Goal: Use online tool/utility: Use online tool/utility

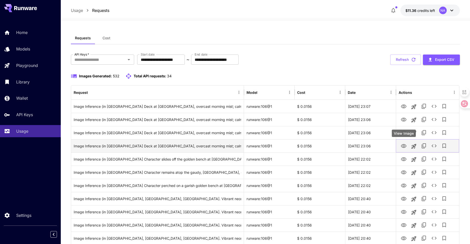
click at [402, 147] on icon "View Image" at bounding box center [404, 146] width 6 height 4
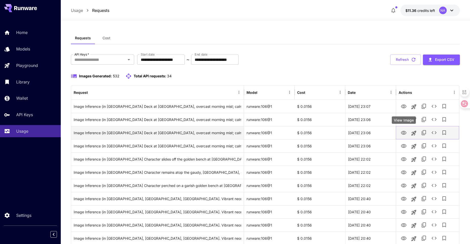
click at [402, 131] on icon "View Image" at bounding box center [404, 133] width 6 height 4
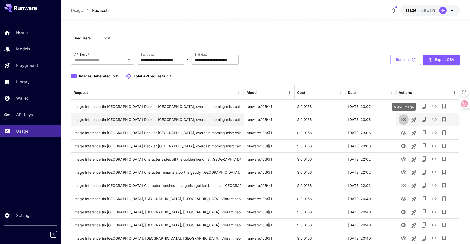
click at [406, 118] on icon "View Image" at bounding box center [404, 119] width 6 height 6
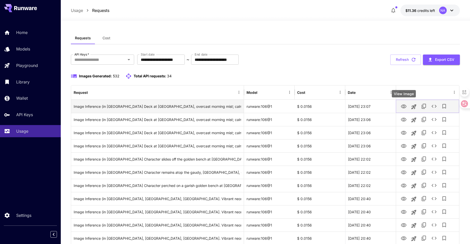
click at [404, 104] on icon "View Image" at bounding box center [404, 106] width 6 height 6
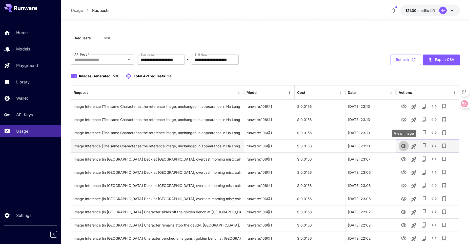
click at [400, 146] on button "View Image" at bounding box center [404, 145] width 10 height 10
click at [402, 147] on icon "View Image" at bounding box center [404, 146] width 6 height 4
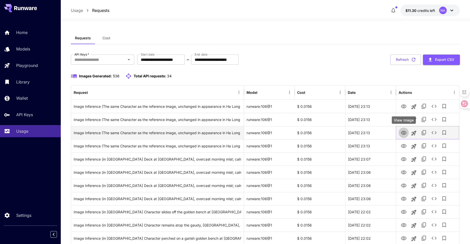
click at [403, 133] on icon "View Image" at bounding box center [404, 133] width 6 height 4
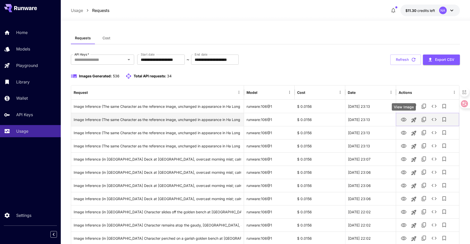
click at [403, 120] on icon "View Image" at bounding box center [404, 119] width 6 height 4
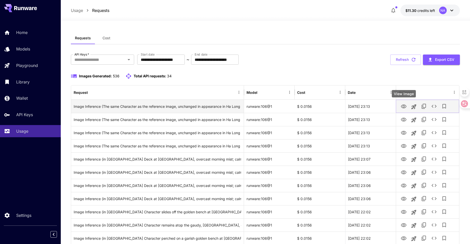
click at [401, 107] on icon "View Image" at bounding box center [404, 106] width 6 height 6
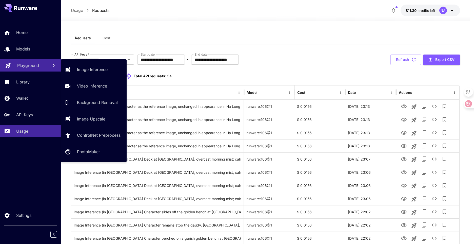
click at [31, 63] on p "Playground" at bounding box center [28, 65] width 22 height 6
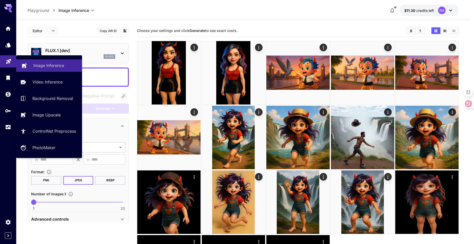
click at [42, 62] on link "Image Inference" at bounding box center [49, 65] width 66 height 12
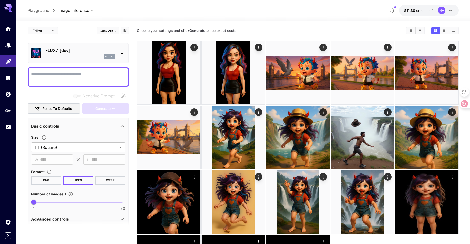
click at [64, 51] on p "FLUX.1 [dev]" at bounding box center [80, 50] width 70 height 6
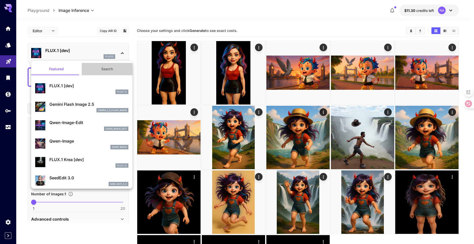
click at [105, 70] on button "Search" at bounding box center [107, 69] width 51 height 12
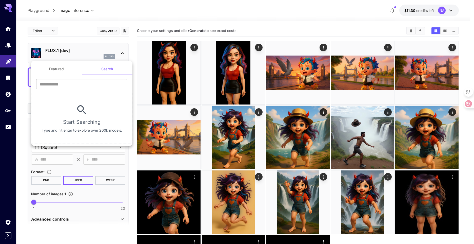
click at [74, 90] on div "​" at bounding box center [81, 86] width 101 height 14
click at [78, 83] on input "text" at bounding box center [81, 84] width 91 height 10
paste input "**********"
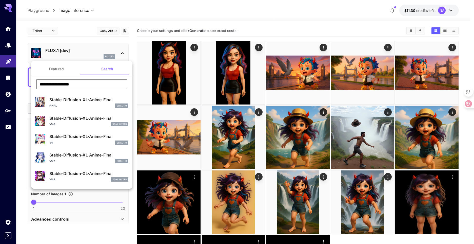
click at [86, 83] on input "**********" at bounding box center [81, 84] width 91 height 10
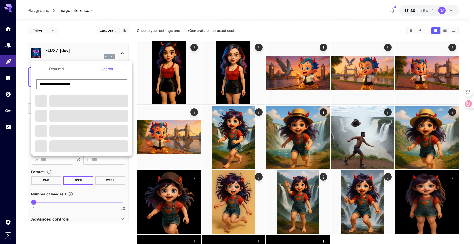
paste input "**********"
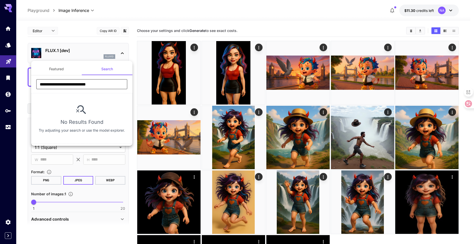
click at [78, 84] on input "**********" at bounding box center [81, 84] width 91 height 10
drag, startPoint x: 93, startPoint y: 85, endPoint x: 71, endPoint y: 85, distance: 22.3
click at [71, 85] on input "**********" at bounding box center [81, 84] width 91 height 10
click at [79, 84] on input "**********" at bounding box center [81, 84] width 91 height 10
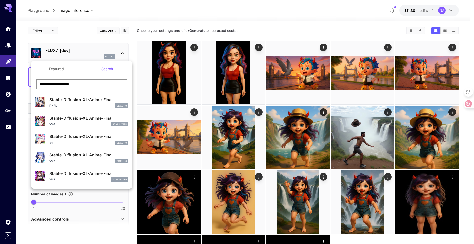
type input "**********"
click at [97, 103] on div "Stable-Diffusion-XL-Anime-Final final SDXL 1.0" at bounding box center [88, 101] width 79 height 11
type input "**"
type input "***"
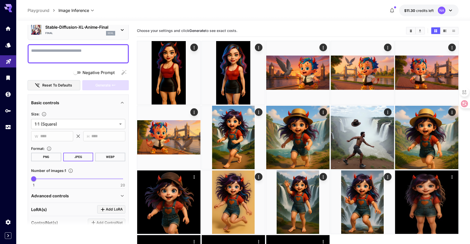
scroll to position [25, 0]
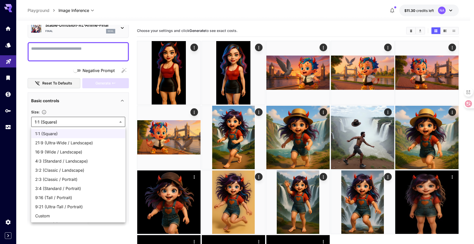
click at [78, 120] on body "**********" at bounding box center [237, 156] width 474 height 313
click at [77, 194] on span "9:16 (Tall / Portrait)" at bounding box center [78, 197] width 86 height 6
type input "**********"
type input "***"
type input "****"
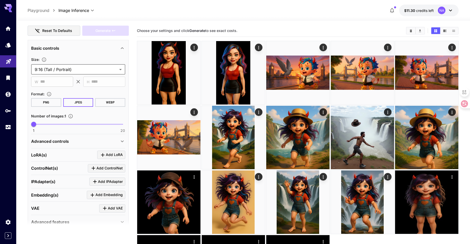
scroll to position [76, 0]
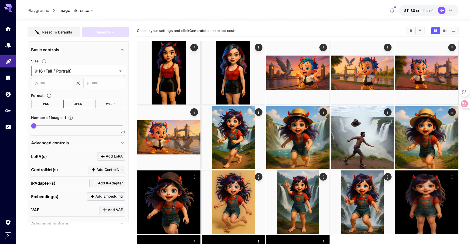
click at [101, 169] on span "Add ControlNet" at bounding box center [109, 169] width 26 height 6
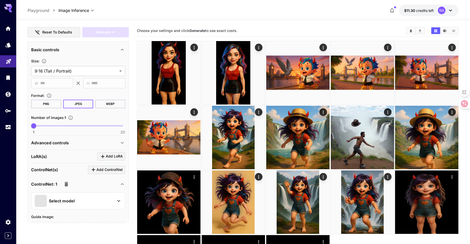
click at [78, 199] on div "Select model" at bounding box center [74, 200] width 79 height 12
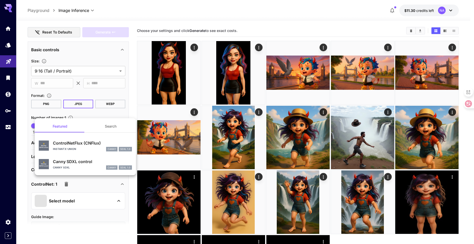
click at [26, 115] on div at bounding box center [237, 122] width 474 height 244
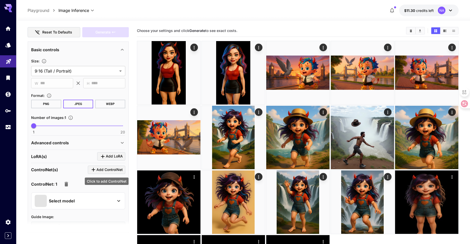
click at [112, 171] on span "Add ControlNet" at bounding box center [109, 169] width 26 height 6
click at [95, 169] on icon "Click to add ControlNet" at bounding box center [93, 169] width 6 height 6
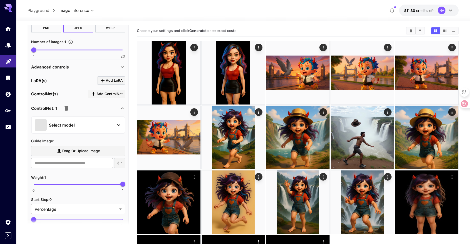
scroll to position [152, 0]
click at [85, 124] on div "Select model" at bounding box center [74, 124] width 79 height 12
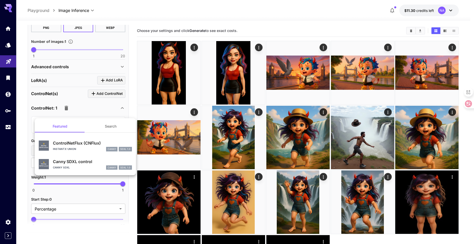
click at [25, 117] on div at bounding box center [237, 122] width 474 height 244
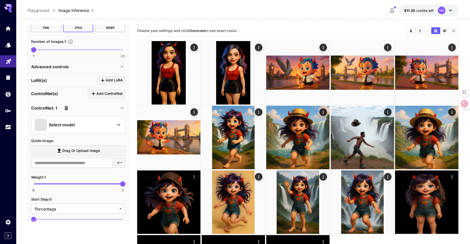
click at [80, 126] on div "Select model" at bounding box center [74, 124] width 79 height 12
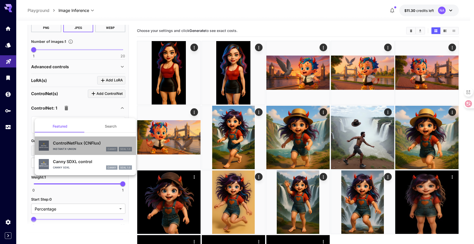
click at [92, 148] on div "instantx-union canny SDXL 1.0" at bounding box center [92, 149] width 79 height 5
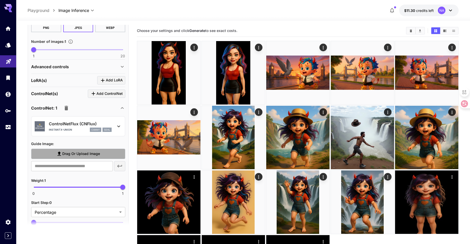
click at [88, 154] on span "Drag or upload image" at bounding box center [81, 153] width 38 height 6
click at [0, 0] on input "Drag or upload image" at bounding box center [0, 0] width 0 height 0
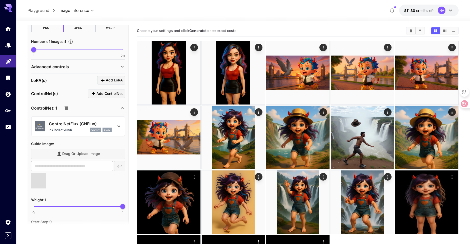
type input "**********"
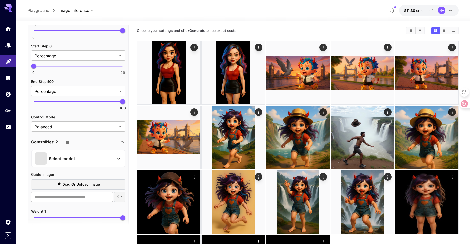
scroll to position [355, 0]
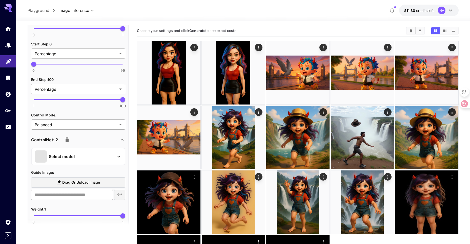
click at [76, 123] on body "**********" at bounding box center [235, 156] width 470 height 313
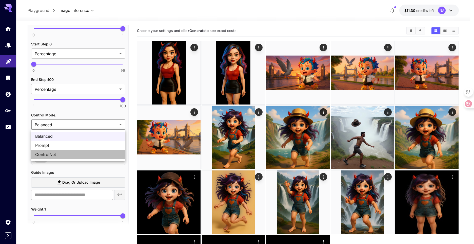
click at [74, 154] on span "ControlNet" at bounding box center [78, 154] width 86 height 6
type input "**********"
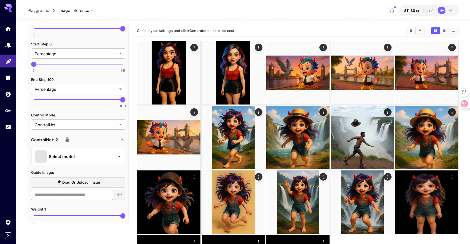
click at [79, 155] on div "Select model" at bounding box center [74, 156] width 79 height 12
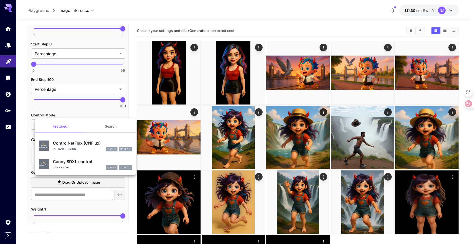
click at [83, 148] on div "instantx-union canny SDXL 1.0" at bounding box center [92, 149] width 79 height 5
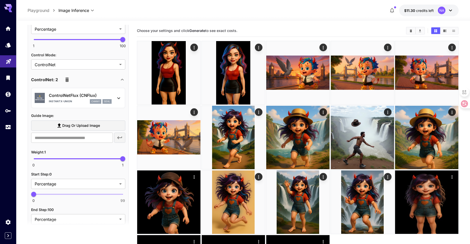
scroll to position [431, 0]
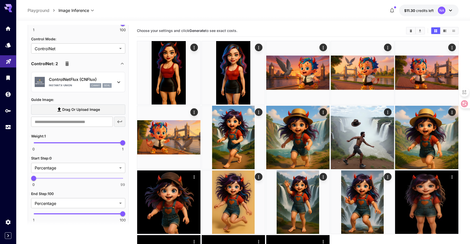
click at [84, 110] on span "Drag or upload image" at bounding box center [81, 109] width 38 height 6
click at [0, 0] on input "Drag or upload image" at bounding box center [0, 0] width 0 height 0
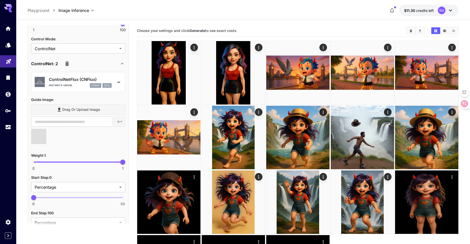
type input "**********"
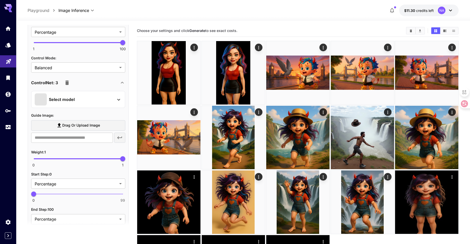
scroll to position [605, 0]
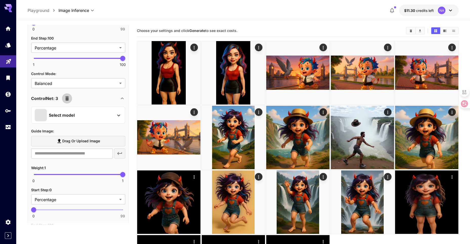
click at [67, 100] on icon "button" at bounding box center [67, 98] width 4 height 5
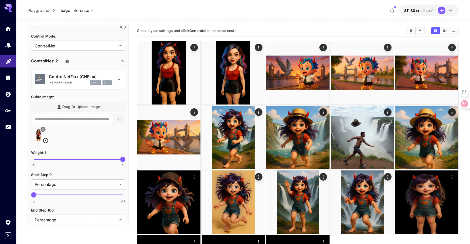
scroll to position [418, 0]
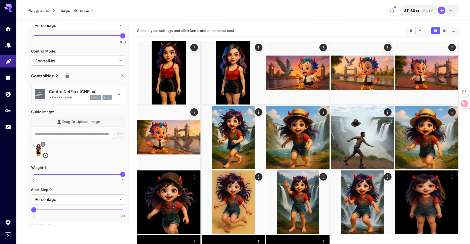
click at [65, 78] on icon "button" at bounding box center [67, 76] width 6 height 6
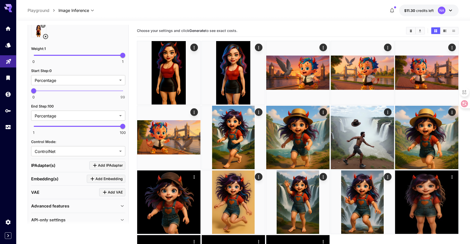
scroll to position [336, 0]
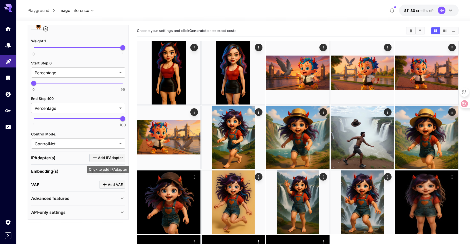
click at [99, 156] on span "Add IPAdapter" at bounding box center [110, 157] width 25 height 6
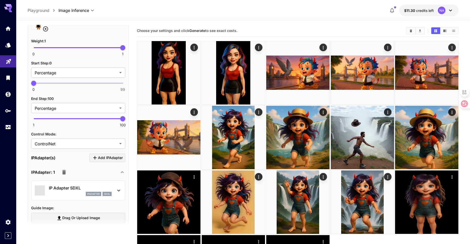
click at [83, 192] on div "ipAdapter sdxl" at bounding box center [80, 193] width 63 height 5
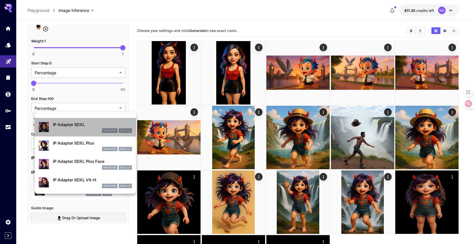
click at [82, 128] on div "ipAdapter SDXL 1.0" at bounding box center [92, 130] width 79 height 5
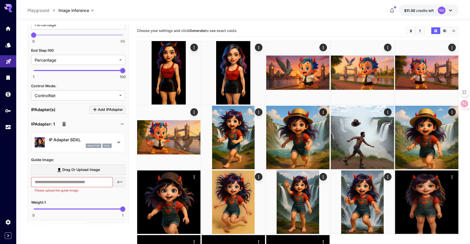
scroll to position [386, 0]
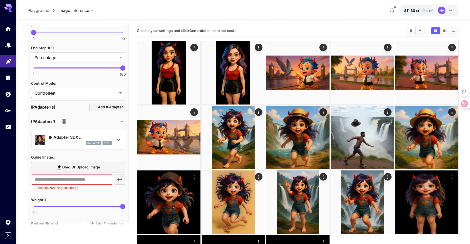
click at [74, 168] on span "Drag or upload image" at bounding box center [81, 167] width 38 height 6
click at [0, 0] on input "Drag or upload image" at bounding box center [0, 0] width 0 height 0
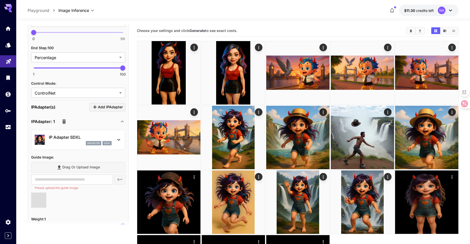
type input "**********"
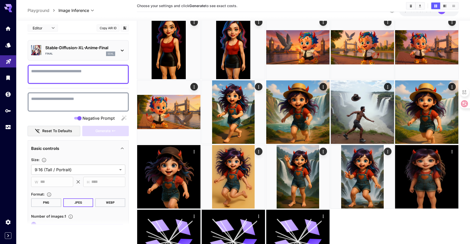
scroll to position [0, 0]
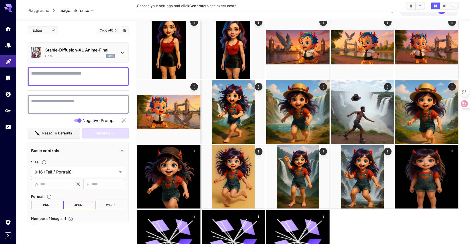
click at [68, 79] on textarea "Negative Prompt" at bounding box center [78, 76] width 94 height 12
paste textarea "**********"
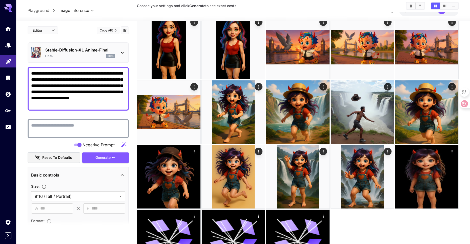
type textarea "**********"
click at [54, 122] on textarea "Negative Prompt" at bounding box center [78, 128] width 94 height 12
paste textarea "**********"
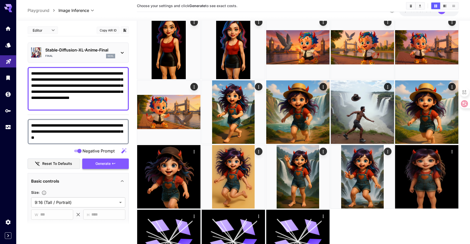
type textarea "**********"
click at [95, 162] on span "Generate" at bounding box center [102, 163] width 15 height 6
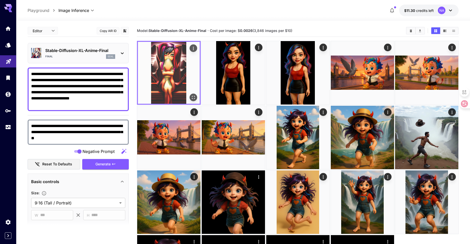
click at [164, 70] on img at bounding box center [169, 73] width 62 height 62
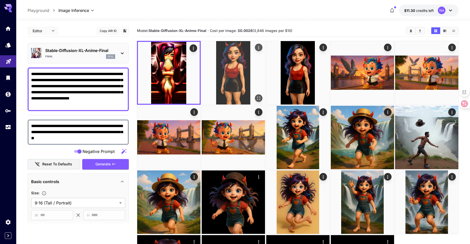
click at [230, 87] on img at bounding box center [233, 72] width 63 height 63
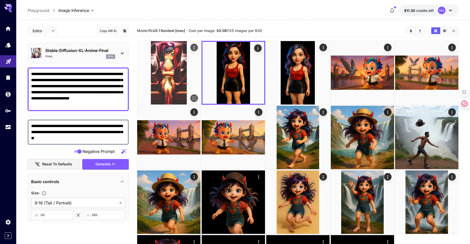
click at [180, 76] on img at bounding box center [168, 72] width 63 height 63
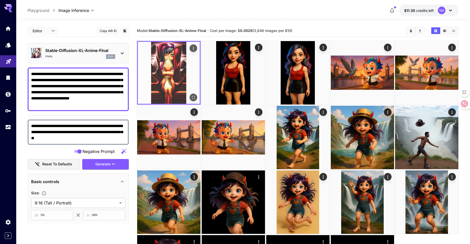
click at [193, 98] on icon "Open in fullscreen" at bounding box center [193, 97] width 5 height 5
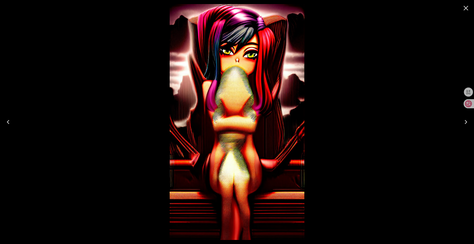
click at [466, 9] on icon "Close" at bounding box center [465, 8] width 5 height 5
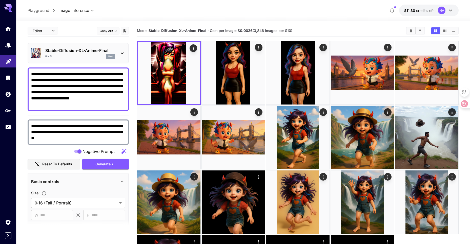
click at [109, 55] on p "sdxl" at bounding box center [111, 57] width 6 height 4
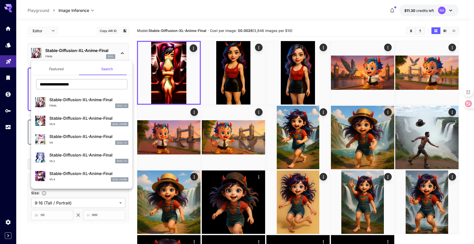
click at [83, 85] on input "**********" at bounding box center [81, 84] width 91 height 10
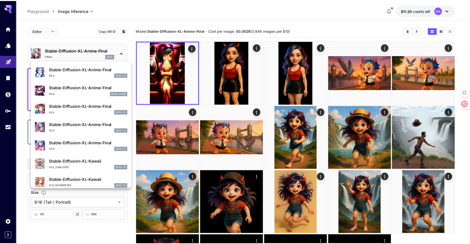
scroll to position [109, 0]
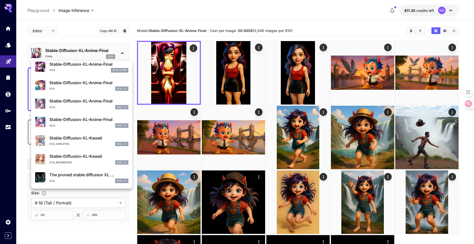
click at [71, 180] on div "v1.0 SDXL 1.0" at bounding box center [88, 180] width 79 height 5
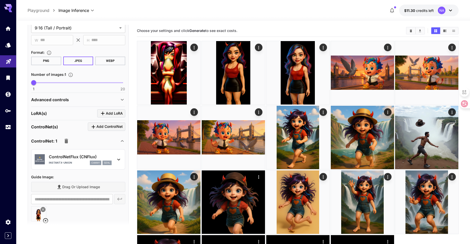
scroll to position [152, 0]
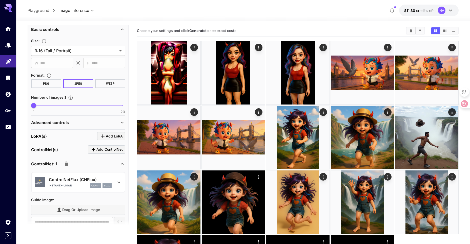
click at [70, 180] on p "ControlNetFlux (CNFlux)" at bounding box center [80, 179] width 63 height 6
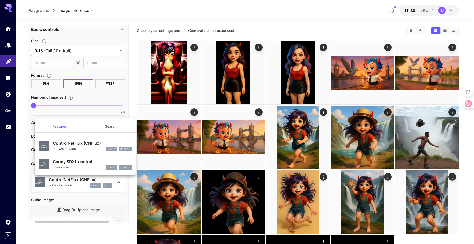
click at [22, 172] on div at bounding box center [237, 122] width 474 height 244
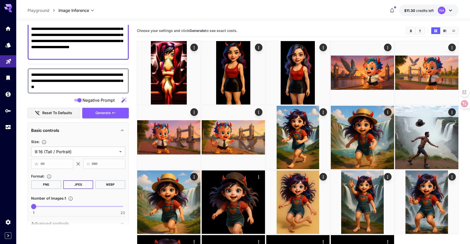
scroll to position [51, 0]
click at [104, 115] on span "Generate" at bounding box center [102, 113] width 15 height 6
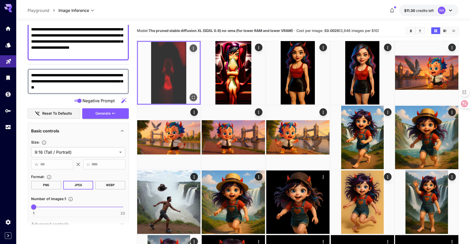
click at [194, 99] on icon "Open in fullscreen" at bounding box center [193, 97] width 5 height 5
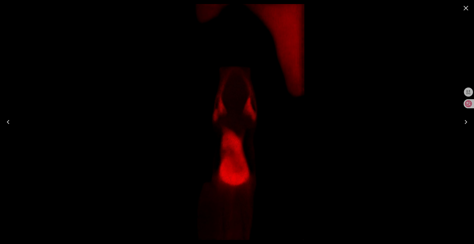
click at [468, 8] on icon "Close" at bounding box center [466, 8] width 8 height 8
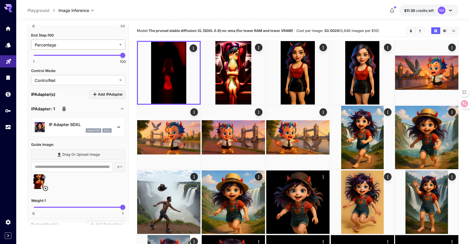
scroll to position [456, 0]
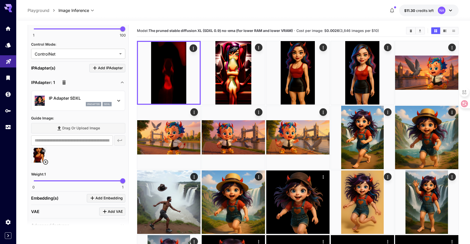
click at [69, 103] on div "ipAdapter sdxl" at bounding box center [80, 104] width 63 height 5
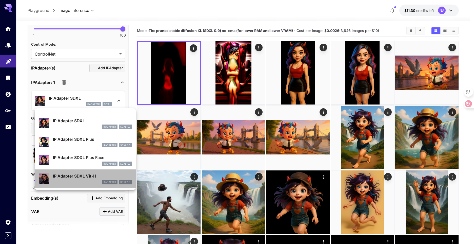
click at [74, 178] on p "IP Adapter SDXL Vit-H" at bounding box center [92, 176] width 79 height 6
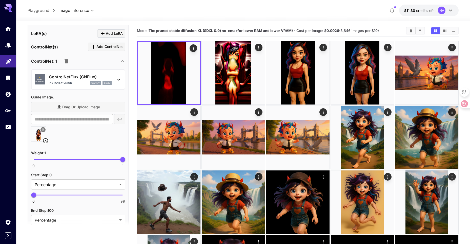
scroll to position [253, 0]
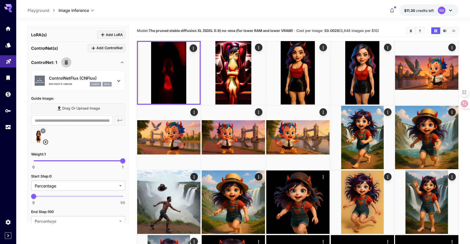
click at [66, 63] on icon "button" at bounding box center [67, 62] width 4 height 5
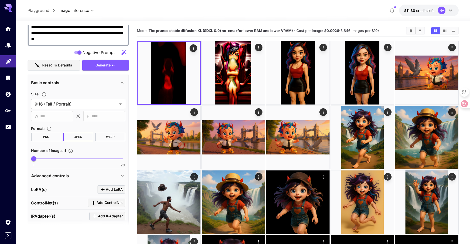
scroll to position [96, 0]
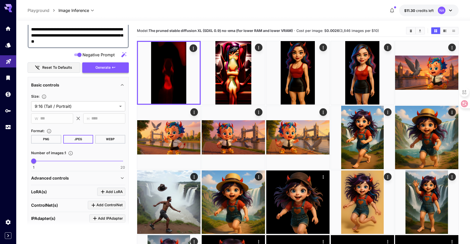
click at [97, 68] on span "Generate" at bounding box center [102, 67] width 15 height 6
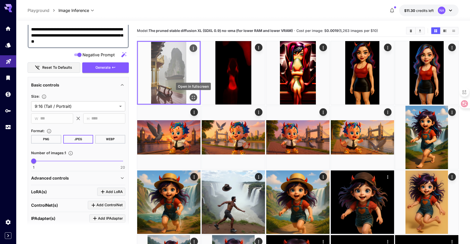
click at [192, 94] on button "Open in fullscreen" at bounding box center [194, 97] width 8 height 8
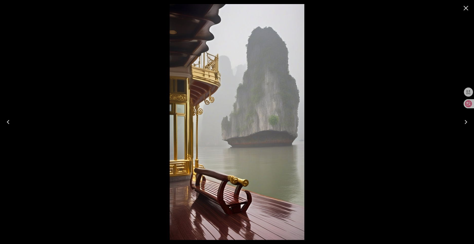
click at [466, 10] on icon "Close" at bounding box center [466, 8] width 8 height 8
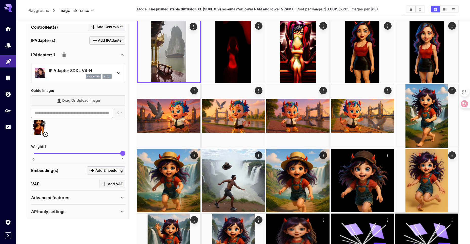
scroll to position [25, 0]
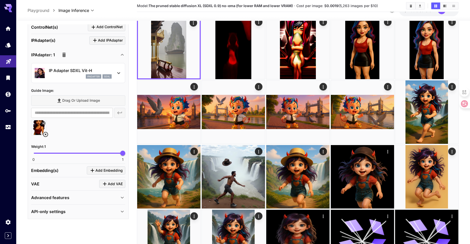
click at [67, 194] on p "Advanced features" at bounding box center [50, 197] width 38 height 6
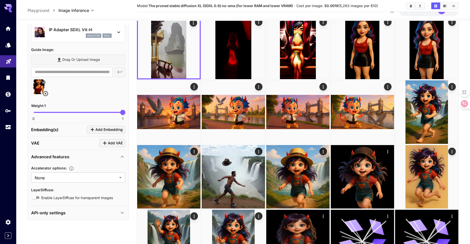
scroll to position [315, 0]
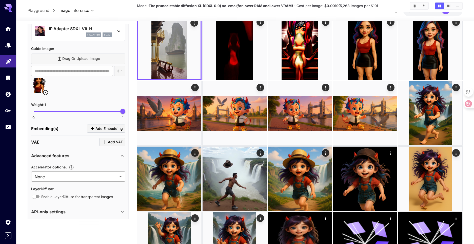
click at [70, 175] on body "**********" at bounding box center [237, 165] width 474 height 381
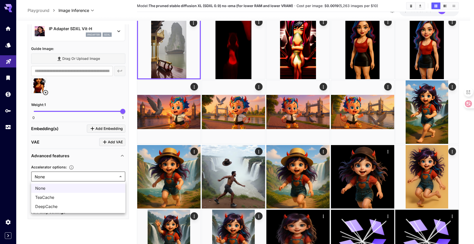
click at [70, 175] on div at bounding box center [237, 122] width 474 height 244
click at [70, 175] on body "**********" at bounding box center [237, 164] width 474 height 378
click at [70, 175] on div at bounding box center [237, 122] width 474 height 244
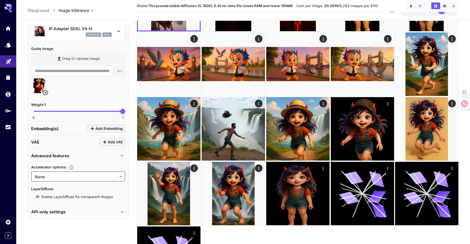
scroll to position [76, 0]
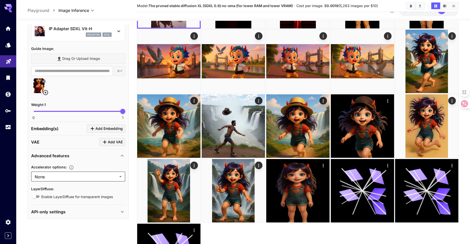
click at [117, 156] on div "Advanced features" at bounding box center [75, 155] width 88 height 6
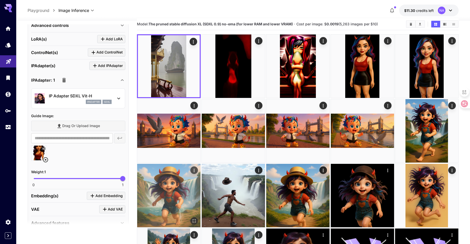
scroll to position [0, 0]
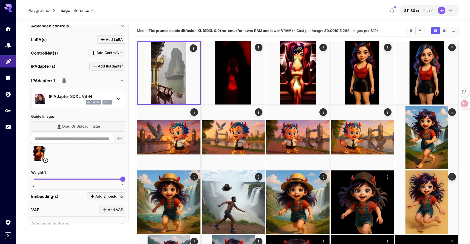
click at [47, 159] on icon at bounding box center [46, 160] width 6 height 6
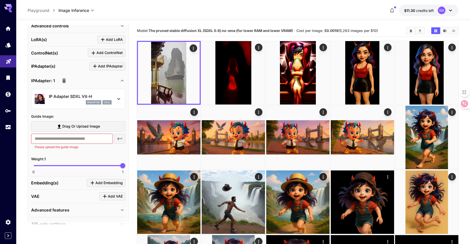
click at [63, 82] on icon "button" at bounding box center [64, 80] width 4 height 5
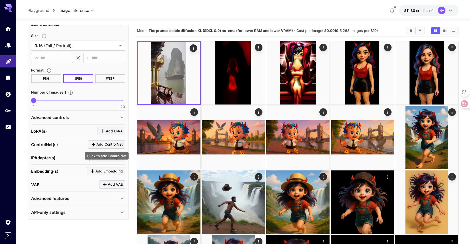
click at [99, 146] on span "Add ControlNet" at bounding box center [109, 144] width 26 height 6
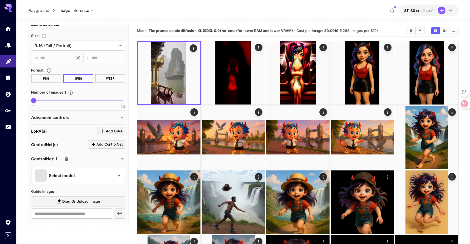
click at [84, 179] on div "Select model" at bounding box center [74, 175] width 79 height 12
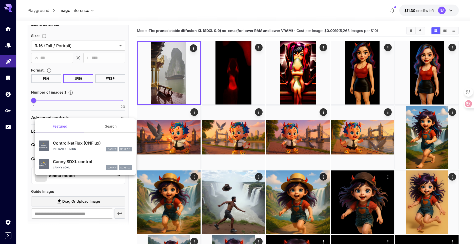
click at [85, 163] on p "Canny SDXL control" at bounding box center [92, 161] width 79 height 6
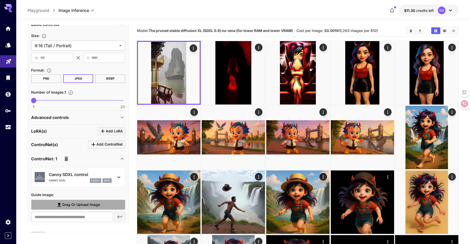
click at [74, 201] on span "Drag or upload image" at bounding box center [81, 204] width 38 height 6
click at [0, 0] on input "Drag or upload image" at bounding box center [0, 0] width 0 height 0
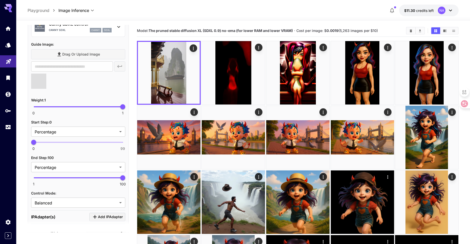
scroll to position [309, 0]
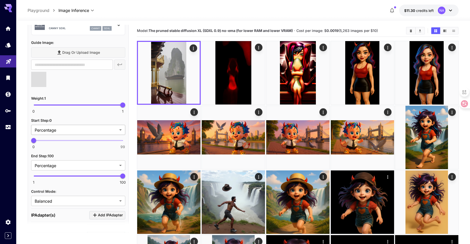
type input "**********"
click at [95, 131] on body "**********" at bounding box center [235, 189] width 470 height 378
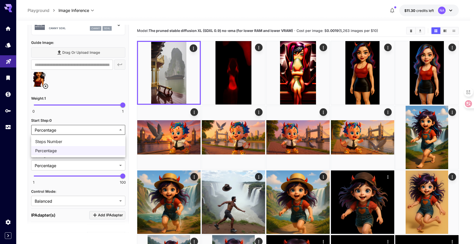
click at [95, 131] on div at bounding box center [237, 122] width 474 height 244
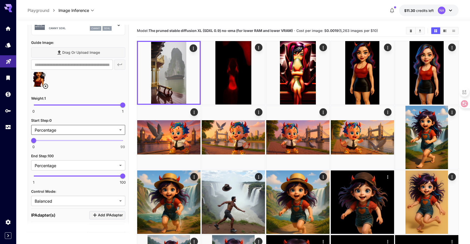
click at [58, 139] on span "0 99 0" at bounding box center [78, 140] width 89 height 8
type input "**"
drag, startPoint x: 58, startPoint y: 139, endPoint x: 70, endPoint y: 139, distance: 11.6
click at [70, 139] on span "40" at bounding box center [69, 140] width 5 height 5
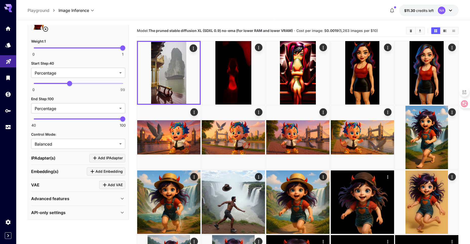
scroll to position [366, 0]
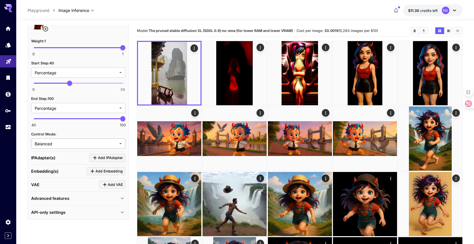
click at [82, 141] on body "**********" at bounding box center [237, 190] width 474 height 381
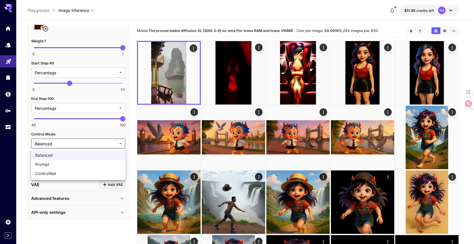
click at [76, 173] on span "ControlNet" at bounding box center [78, 173] width 86 height 6
type input "**********"
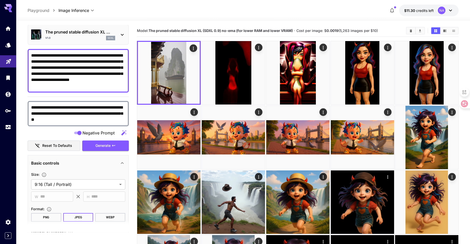
scroll to position [12, 0]
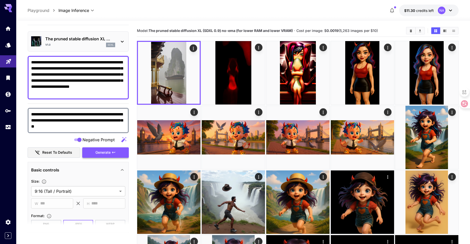
click at [109, 151] on span "Generate" at bounding box center [102, 152] width 15 height 6
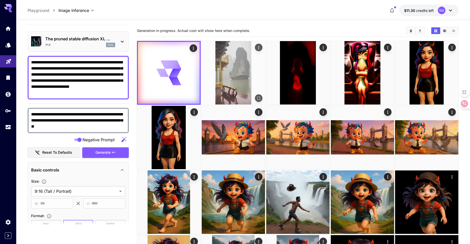
click at [221, 75] on img at bounding box center [233, 72] width 63 height 63
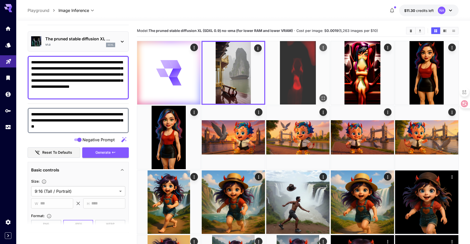
click at [322, 49] on icon "Actions" at bounding box center [322, 47] width 5 height 5
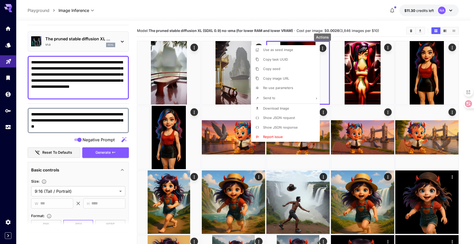
click at [177, 72] on div at bounding box center [237, 122] width 474 height 244
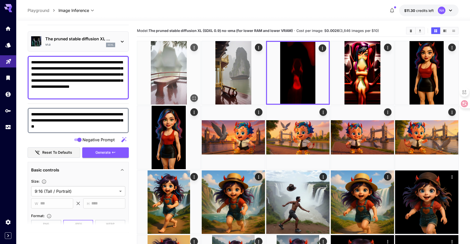
click at [172, 69] on img at bounding box center [168, 72] width 63 height 63
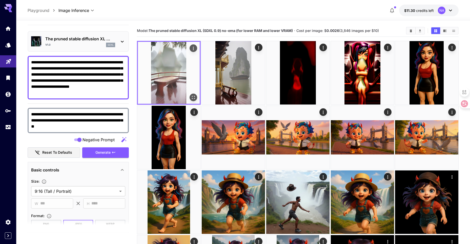
click at [194, 97] on icon "Open in fullscreen" at bounding box center [193, 97] width 5 height 5
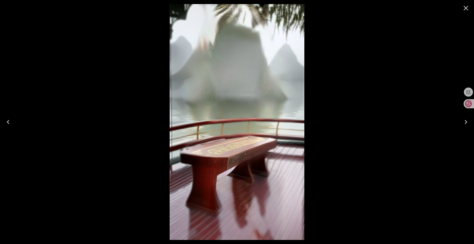
click at [465, 10] on icon "Close" at bounding box center [466, 8] width 8 height 8
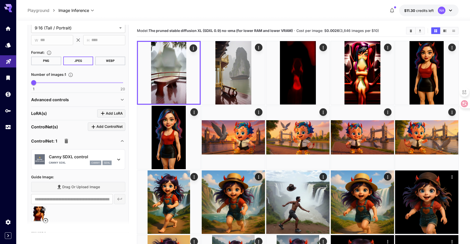
scroll to position [214, 0]
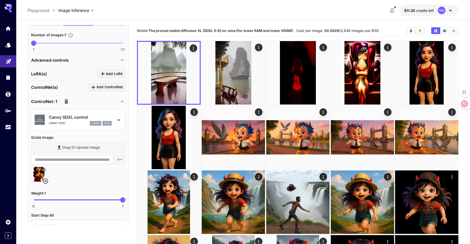
click at [65, 103] on icon "button" at bounding box center [67, 101] width 4 height 5
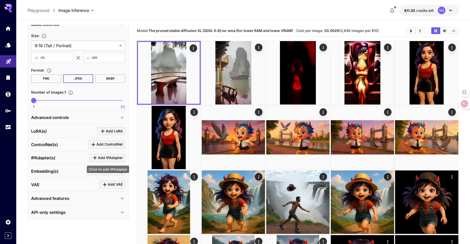
click at [100, 158] on span "Add IPAdapter" at bounding box center [110, 157] width 25 height 6
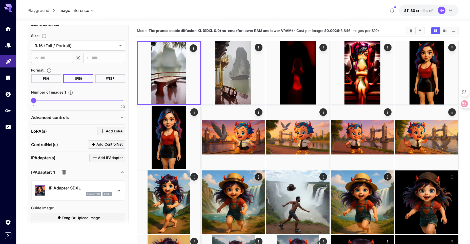
click at [74, 193] on div "ipAdapter sdxl" at bounding box center [80, 193] width 63 height 5
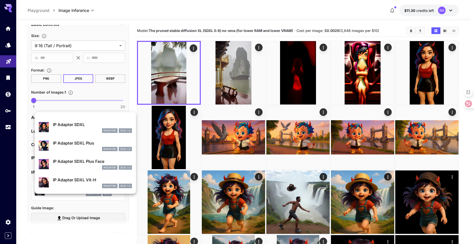
click at [76, 161] on p "IP Adapter SDXL Plus Face" at bounding box center [92, 161] width 79 height 6
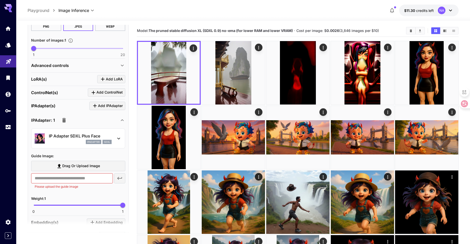
scroll to position [233, 0]
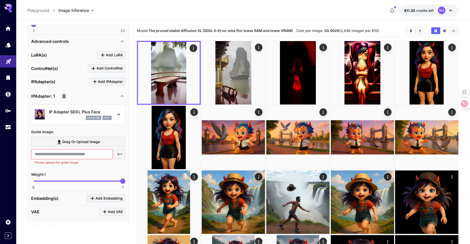
click at [70, 143] on span "Drag or upload image" at bounding box center [81, 141] width 38 height 6
click at [0, 0] on input "Drag or upload image" at bounding box center [0, 0] width 0 height 0
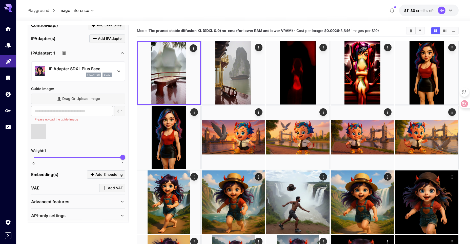
scroll to position [279, 0]
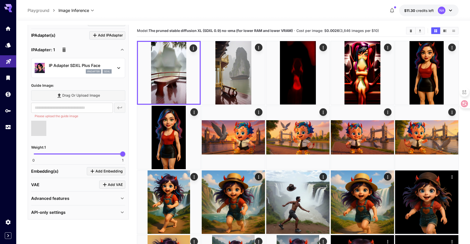
type input "**********"
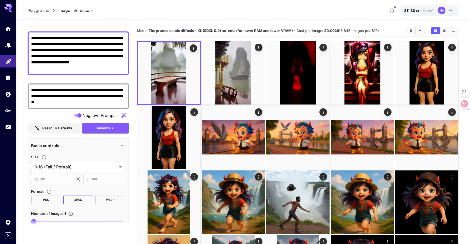
scroll to position [0, 0]
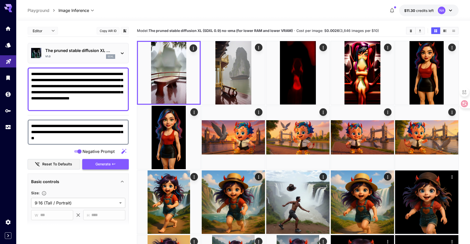
click at [100, 167] on span "Generate" at bounding box center [102, 164] width 15 height 6
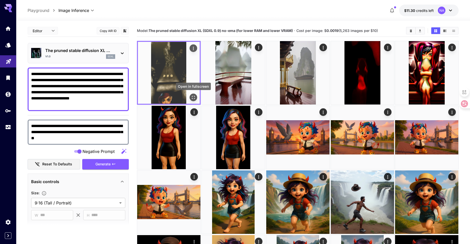
click at [192, 98] on icon "Open in fullscreen" at bounding box center [193, 97] width 3 height 3
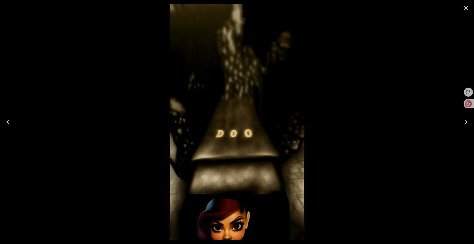
click at [465, 9] on icon "Close" at bounding box center [465, 8] width 5 height 5
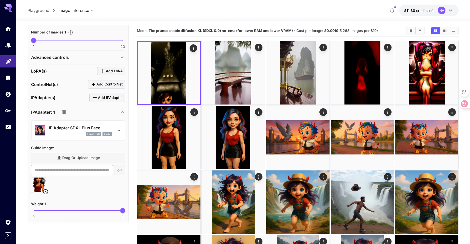
scroll to position [253, 0]
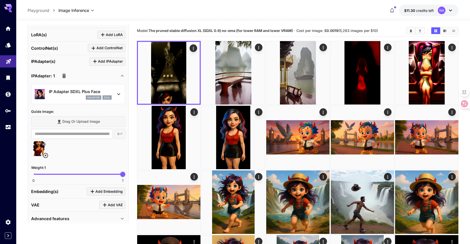
click at [107, 97] on p "sdxl" at bounding box center [107, 98] width 6 height 4
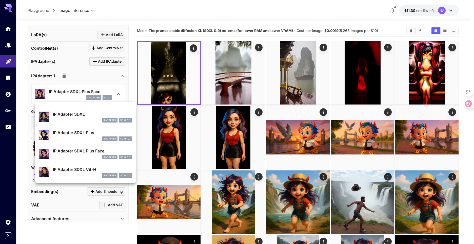
click at [85, 118] on div "ipAdapter SDXL 1.0" at bounding box center [92, 120] width 79 height 5
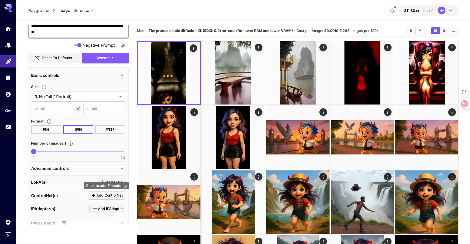
scroll to position [71, 0]
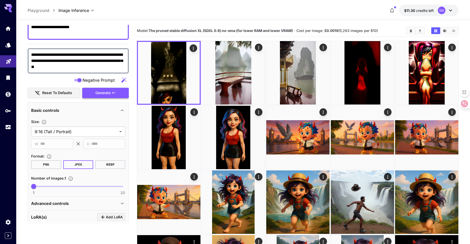
click at [105, 93] on span "Generate" at bounding box center [102, 93] width 15 height 6
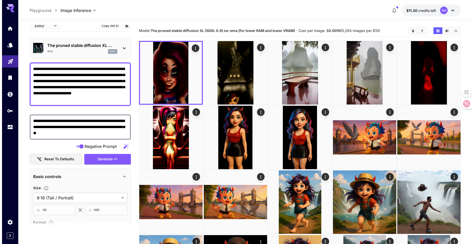
scroll to position [0, 0]
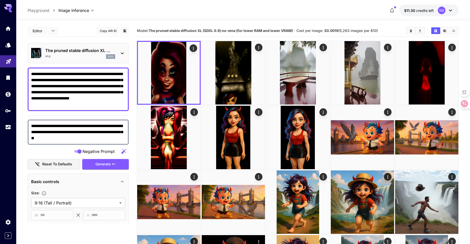
click at [102, 55] on div "v1.0 sdxl" at bounding box center [80, 56] width 70 height 5
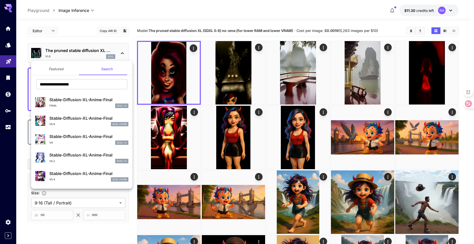
click at [63, 69] on button "Featured" at bounding box center [56, 69] width 51 height 12
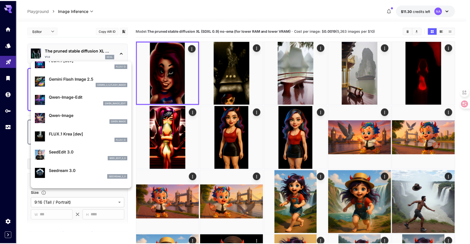
scroll to position [51, 0]
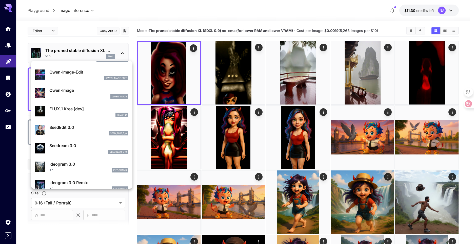
click at [91, 126] on p "SeedEdit 3.0" at bounding box center [88, 127] width 79 height 6
type input "***"
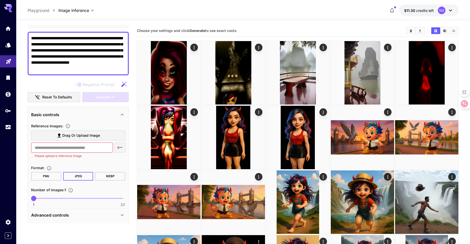
scroll to position [51, 0]
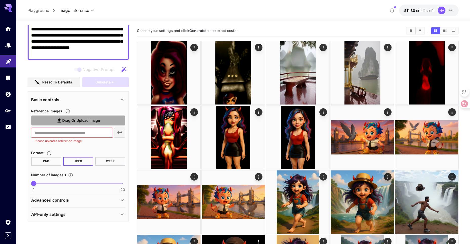
click at [84, 122] on span "Drag or upload image" at bounding box center [81, 120] width 38 height 6
click at [0, 0] on input "Drag or upload image" at bounding box center [0, 0] width 0 height 0
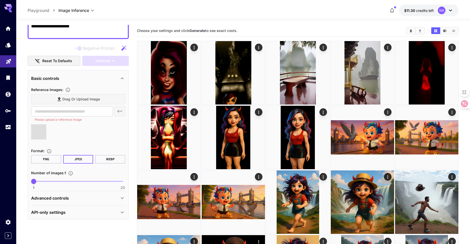
type input "**********"
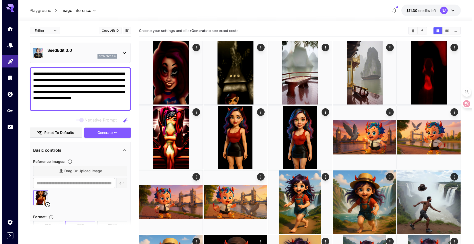
scroll to position [0, 0]
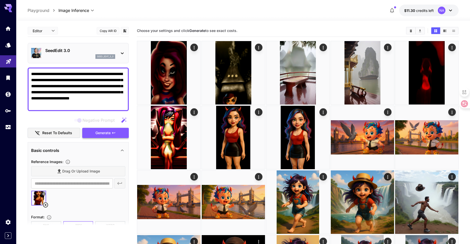
click at [99, 132] on span "Generate" at bounding box center [102, 133] width 15 height 6
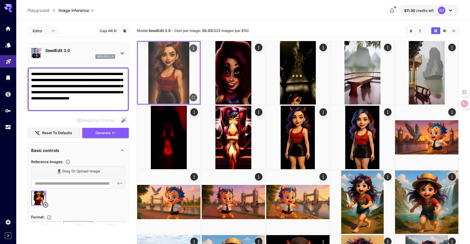
click at [191, 97] on icon "Open in fullscreen" at bounding box center [193, 97] width 5 height 5
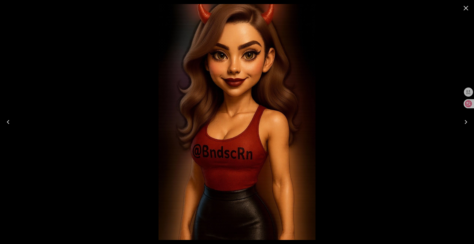
click at [466, 9] on icon "Close" at bounding box center [466, 8] width 8 height 8
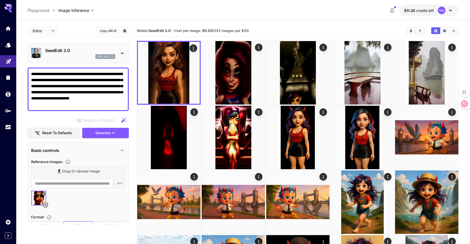
click at [118, 54] on div "SeedEdit 3.0 seed_edit_3_0" at bounding box center [78, 52] width 94 height 15
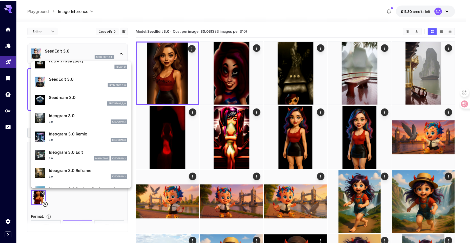
scroll to position [101, 0]
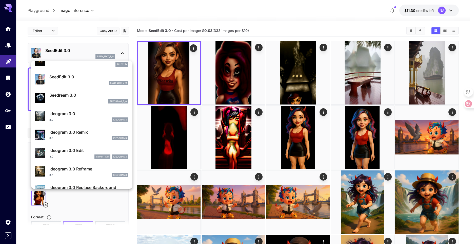
click at [86, 118] on div "3.0 ideogram3" at bounding box center [88, 119] width 79 height 5
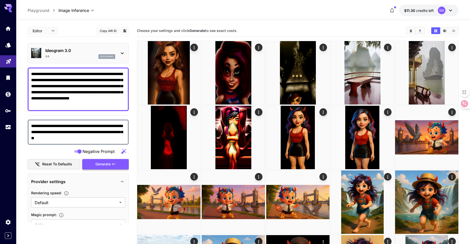
click at [98, 163] on span "Generate" at bounding box center [102, 164] width 15 height 6
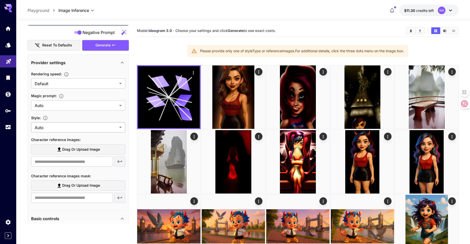
scroll to position [127, 0]
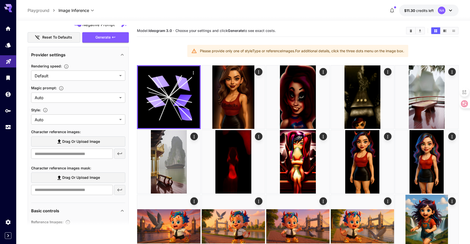
click at [93, 142] on span "Drag or upload image" at bounding box center [81, 141] width 38 height 6
click at [0, 0] on input "Drag or upload image" at bounding box center [0, 0] width 0 height 0
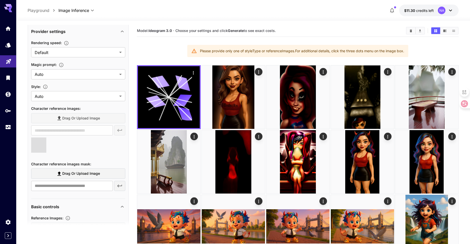
scroll to position [152, 0]
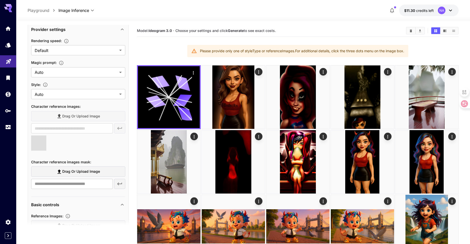
type input "**********"
click at [84, 172] on span "Drag or upload image" at bounding box center [81, 171] width 38 height 6
click at [0, 0] on input "Drag or upload image" at bounding box center [0, 0] width 0 height 0
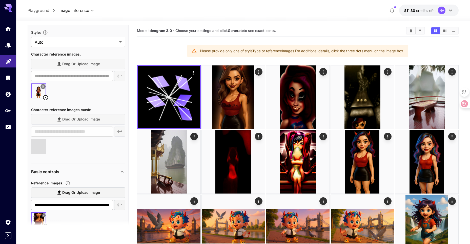
scroll to position [228, 0]
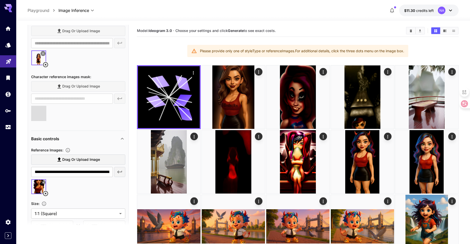
type input "**********"
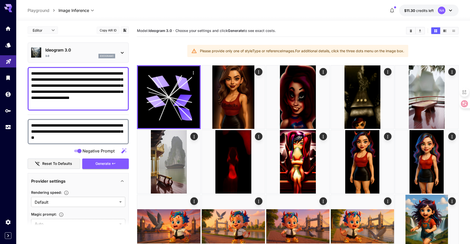
scroll to position [0, 0]
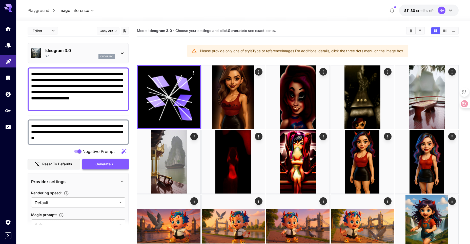
click at [109, 164] on span "Generate" at bounding box center [102, 164] width 15 height 6
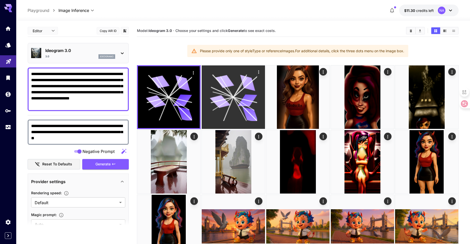
click at [217, 85] on icon at bounding box center [233, 96] width 47 height 47
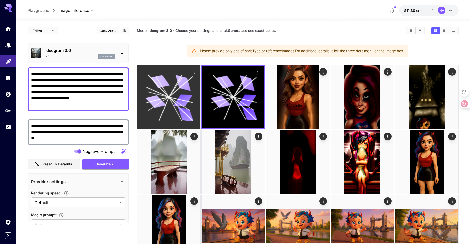
click at [190, 85] on icon at bounding box center [168, 96] width 47 height 47
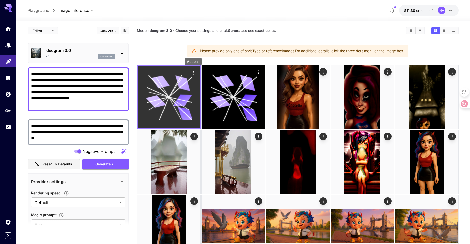
click at [192, 73] on icon "Actions" at bounding box center [193, 72] width 5 height 5
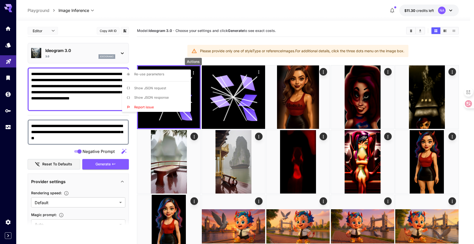
click at [164, 48] on div at bounding box center [237, 122] width 474 height 244
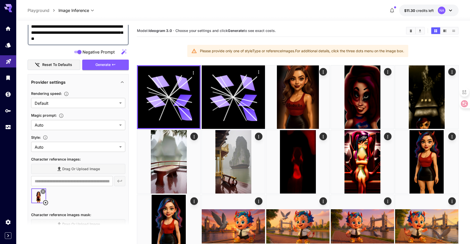
scroll to position [101, 0]
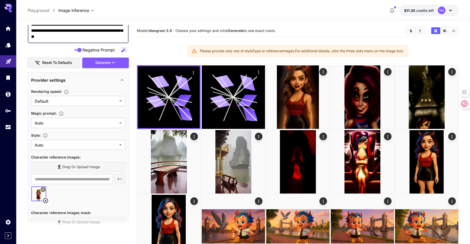
click at [85, 100] on body "**********" at bounding box center [235, 233] width 470 height 467
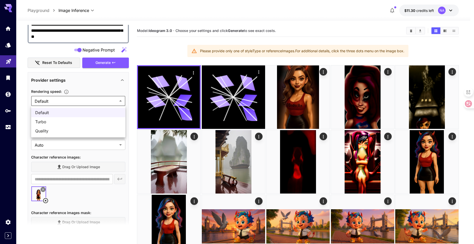
click at [85, 100] on div at bounding box center [237, 122] width 474 height 244
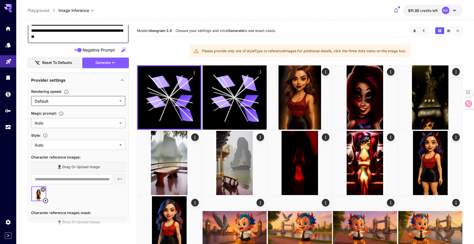
click at [80, 122] on body "**********" at bounding box center [237, 235] width 474 height 471
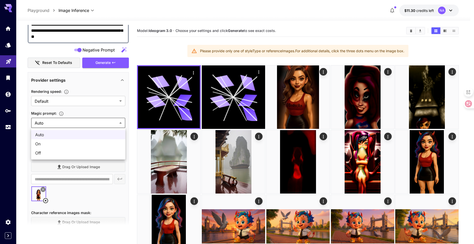
click at [80, 122] on div at bounding box center [237, 122] width 474 height 244
click at [80, 122] on body "**********" at bounding box center [237, 233] width 474 height 467
click at [73, 151] on span "Off" at bounding box center [78, 153] width 86 height 6
type input "***"
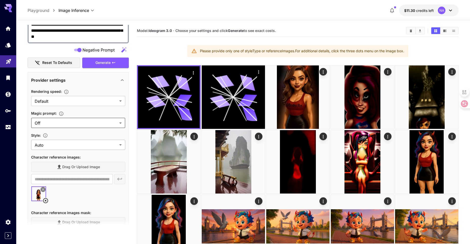
click at [88, 143] on body "**********" at bounding box center [235, 233] width 470 height 467
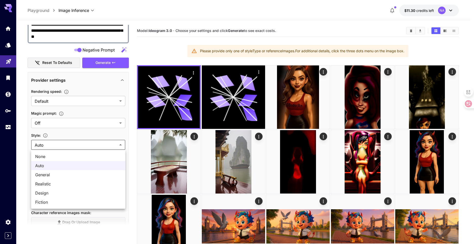
click at [77, 166] on span "Auto" at bounding box center [78, 165] width 86 height 6
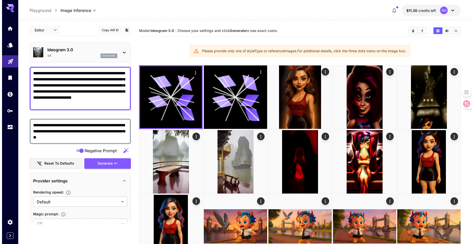
scroll to position [0, 0]
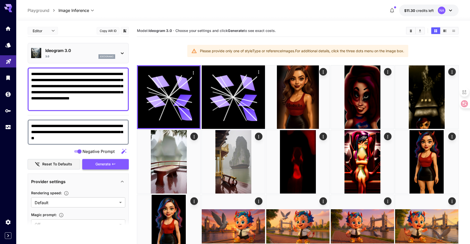
click at [105, 164] on span "Generate" at bounding box center [102, 164] width 15 height 6
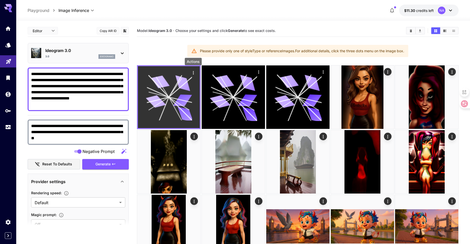
click at [194, 72] on icon "Actions" at bounding box center [193, 72] width 5 height 5
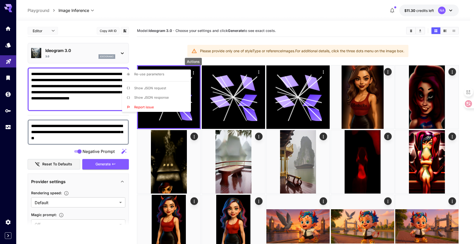
click at [156, 55] on div at bounding box center [237, 122] width 474 height 244
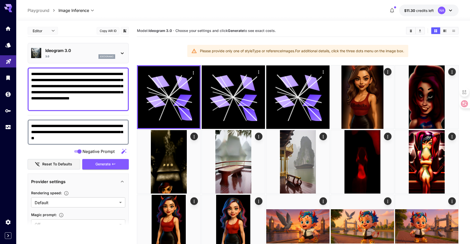
click at [98, 52] on p "Ideogram 3.0" at bounding box center [80, 50] width 70 height 6
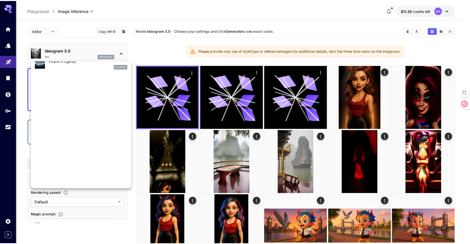
scroll to position [391, 0]
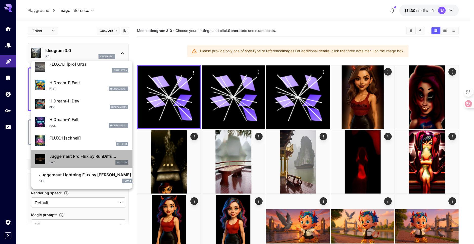
click at [87, 162] on div "1.0.0 FLUX.1 D" at bounding box center [88, 162] width 79 height 5
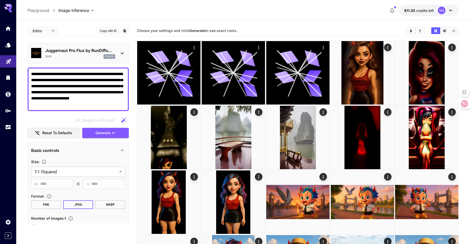
click at [69, 51] on p "Juggernaut Pro Flux by RunDiffu..." at bounding box center [80, 50] width 70 height 6
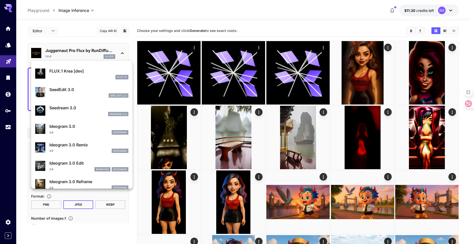
scroll to position [101, 0]
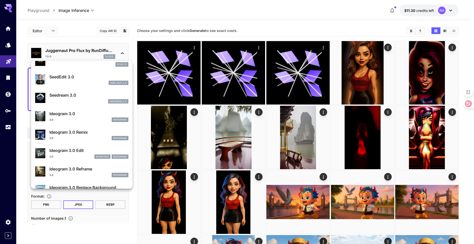
click at [92, 54] on div at bounding box center [237, 122] width 474 height 244
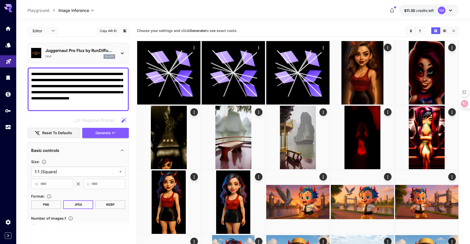
click at [88, 53] on p "Juggernaut Pro Flux by RunDiffu..." at bounding box center [80, 50] width 70 height 6
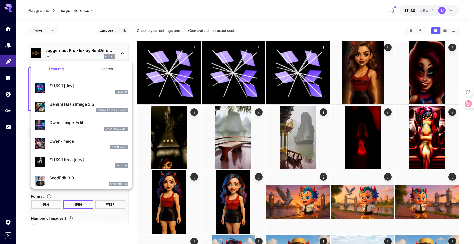
click at [100, 70] on button "Search" at bounding box center [107, 69] width 51 height 12
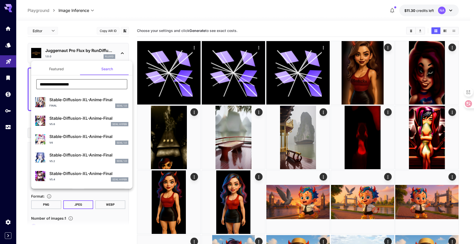
click at [76, 84] on input "**********" at bounding box center [81, 84] width 91 height 10
drag, startPoint x: 76, startPoint y: 84, endPoint x: 69, endPoint y: 84, distance: 7.8
click at [69, 84] on input "**********" at bounding box center [81, 84] width 91 height 10
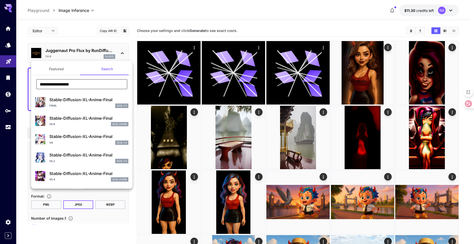
click at [69, 84] on input "**********" at bounding box center [81, 84] width 91 height 10
paste input "text"
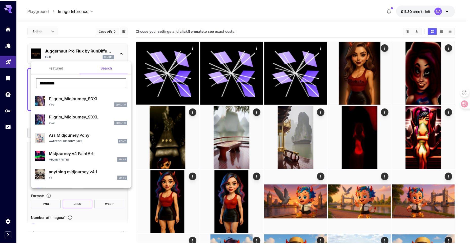
scroll to position [0, 0]
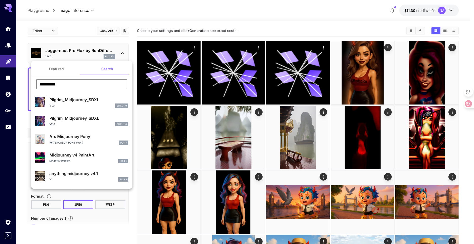
type input "**********"
click at [58, 69] on button "Featured" at bounding box center [56, 69] width 51 height 12
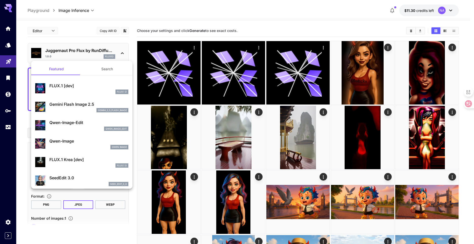
click at [75, 125] on p "Qwen-Image-Edit" at bounding box center [88, 122] width 79 height 6
type input "*"
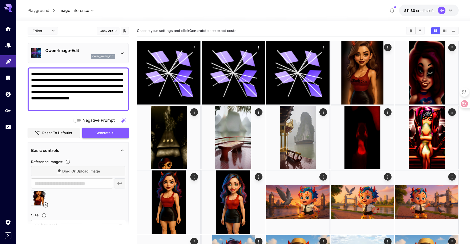
click at [95, 133] on span "Generate" at bounding box center [102, 133] width 15 height 6
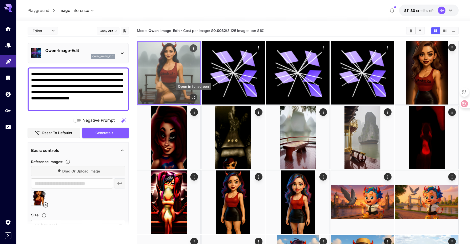
click at [192, 98] on icon "Open in fullscreen" at bounding box center [193, 97] width 3 height 3
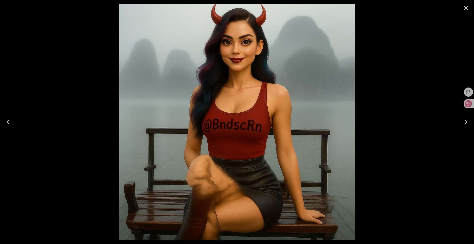
click at [469, 8] on icon "Close" at bounding box center [466, 8] width 8 height 8
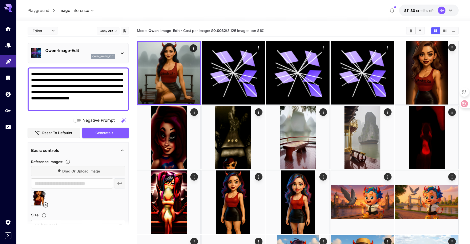
click at [47, 205] on icon at bounding box center [46, 204] width 6 height 6
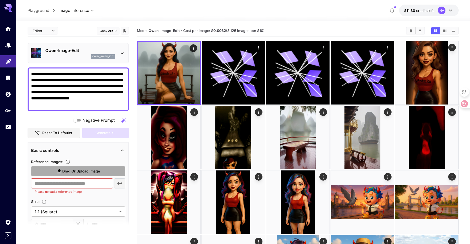
click at [98, 172] on span "Drag or upload image" at bounding box center [81, 171] width 38 height 6
click at [0, 0] on input "Drag or upload image" at bounding box center [0, 0] width 0 height 0
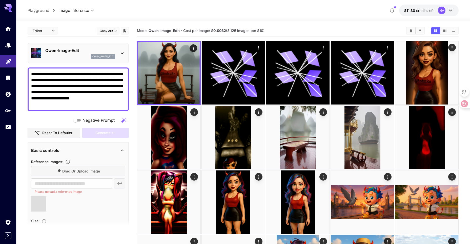
type input "**********"
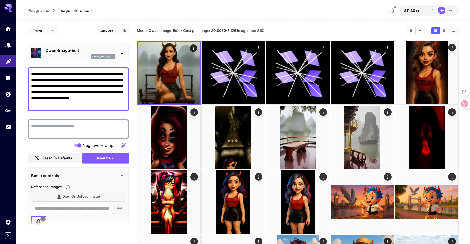
paste textarea "**********"
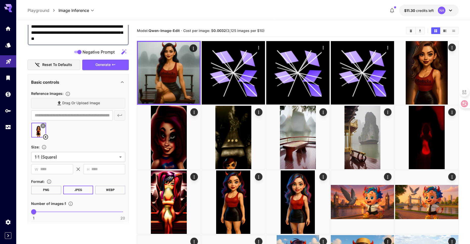
scroll to position [101, 0]
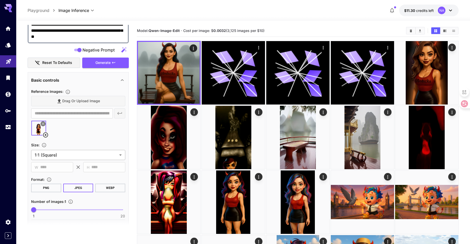
type textarea "**********"
click at [69, 153] on body "**********" at bounding box center [235, 221] width 470 height 442
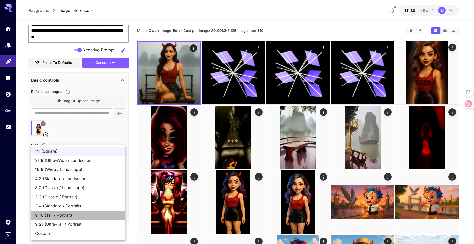
click at [70, 213] on span "9:16 (Tall / Portrait)" at bounding box center [78, 215] width 86 height 6
type input "**********"
type input "***"
type input "****"
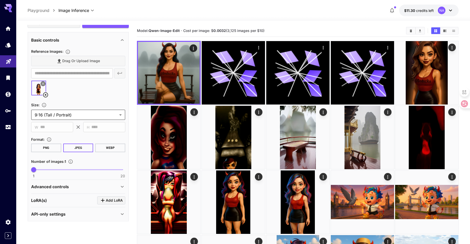
scroll to position [143, 0]
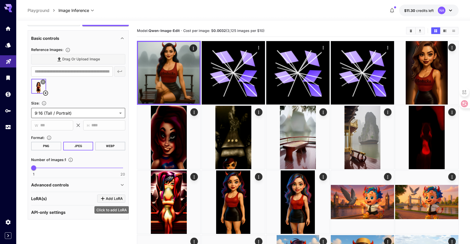
click at [106, 199] on span "Add LoRA" at bounding box center [114, 198] width 17 height 6
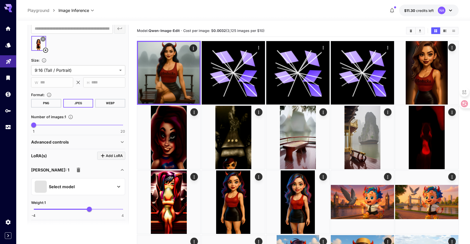
scroll to position [194, 0]
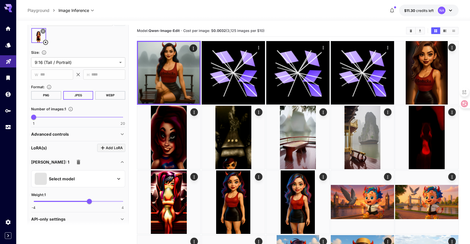
click at [73, 180] on p "Select model" at bounding box center [62, 178] width 26 height 6
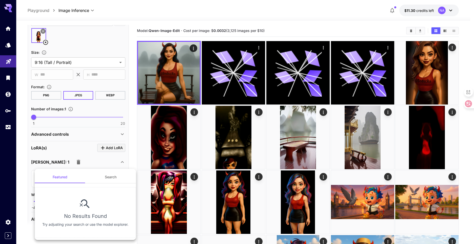
click at [102, 176] on button "Search" at bounding box center [110, 177] width 51 height 12
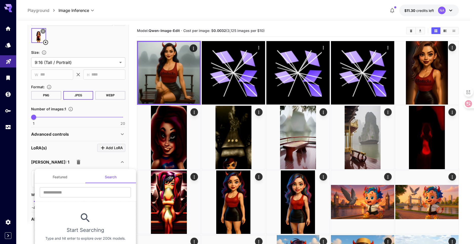
click at [65, 177] on button "Featured" at bounding box center [60, 177] width 51 height 12
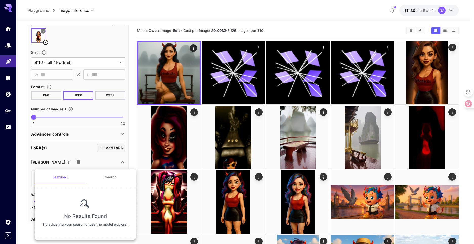
click at [68, 164] on div at bounding box center [237, 122] width 474 height 244
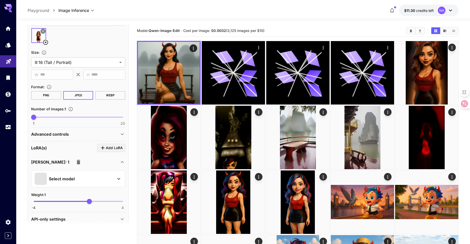
click at [77, 162] on icon "button" at bounding box center [79, 161] width 4 height 5
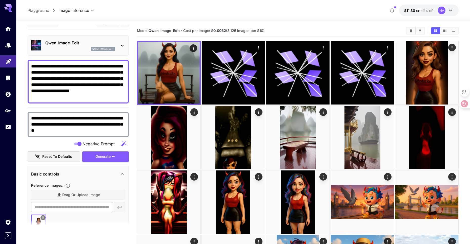
scroll to position [0, 0]
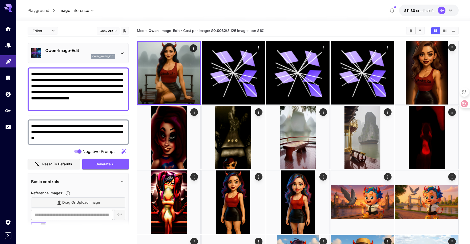
click at [86, 87] on textarea "**********" at bounding box center [78, 89] width 94 height 36
paste textarea "**********"
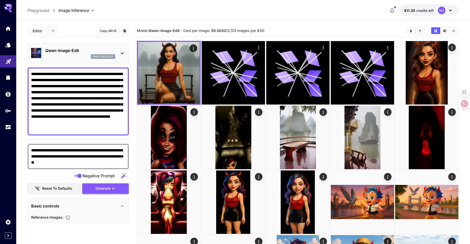
click at [106, 189] on span "Generate" at bounding box center [102, 188] width 15 height 6
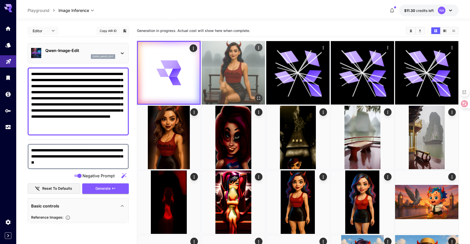
click at [219, 72] on img at bounding box center [233, 72] width 63 height 63
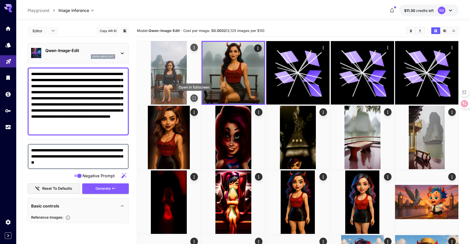
click at [194, 97] on icon "Open in fullscreen" at bounding box center [194, 97] width 5 height 5
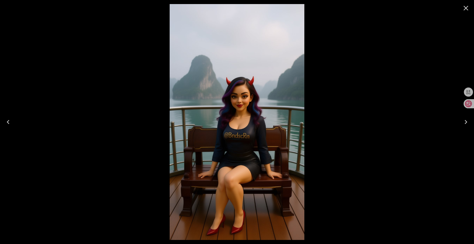
click at [467, 6] on icon "Close" at bounding box center [466, 8] width 8 height 8
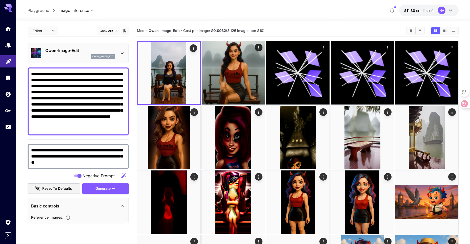
drag, startPoint x: 83, startPoint y: 80, endPoint x: 111, endPoint y: 135, distance: 61.6
click at [111, 135] on div "**********" at bounding box center [78, 101] width 101 height 68
drag, startPoint x: 97, startPoint y: 117, endPoint x: 76, endPoint y: 118, distance: 21.3
click at [76, 118] on textarea "**********" at bounding box center [78, 101] width 94 height 61
drag, startPoint x: 83, startPoint y: 79, endPoint x: 45, endPoint y: 122, distance: 57.0
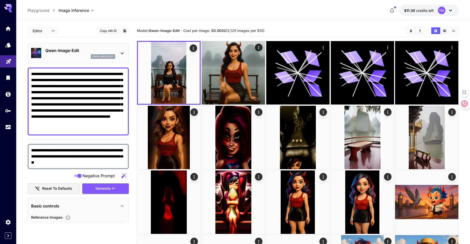
click at [45, 122] on textarea "**********" at bounding box center [78, 101] width 94 height 61
paste textarea
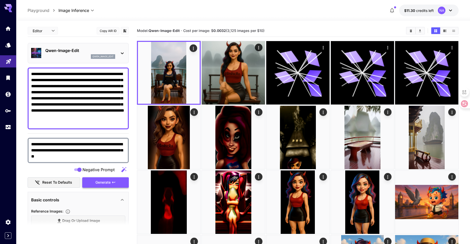
click at [101, 182] on span "Generate" at bounding box center [102, 182] width 15 height 6
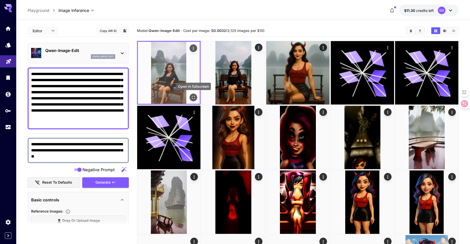
click at [192, 97] on icon "Open in fullscreen" at bounding box center [193, 97] width 5 height 5
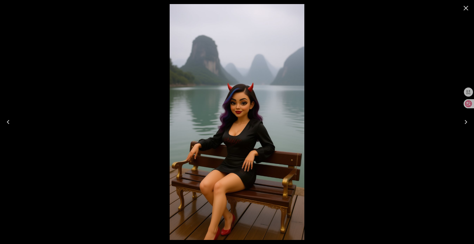
click at [464, 9] on icon "Close" at bounding box center [466, 8] width 8 height 8
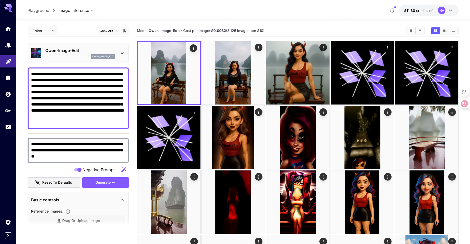
drag, startPoint x: 83, startPoint y: 79, endPoint x: 120, endPoint y: 111, distance: 48.8
click at [120, 111] on textarea "**********" at bounding box center [78, 98] width 94 height 55
paste textarea "******"
click at [108, 181] on span "Generate" at bounding box center [102, 182] width 15 height 6
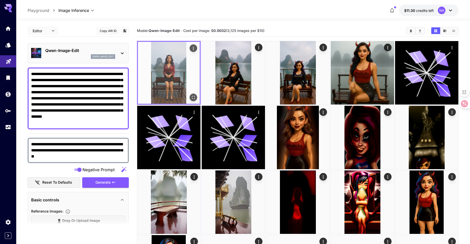
click at [192, 97] on icon "Open in fullscreen" at bounding box center [193, 97] width 5 height 5
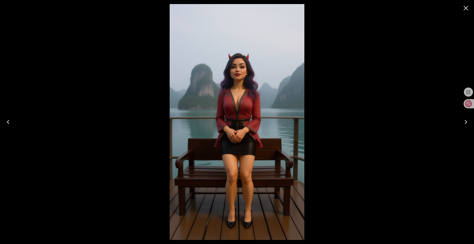
click at [467, 10] on icon "Close" at bounding box center [466, 8] width 8 height 8
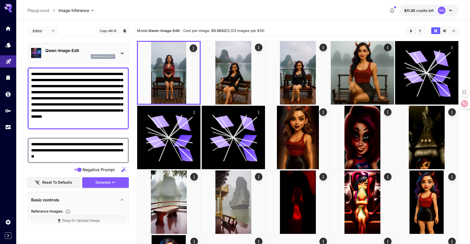
drag, startPoint x: 83, startPoint y: 80, endPoint x: 119, endPoint y: 108, distance: 45.6
click at [119, 108] on textarea "**********" at bounding box center [78, 98] width 94 height 55
paste textarea
type textarea "**********"
click at [111, 181] on button "Generate" at bounding box center [105, 182] width 47 height 10
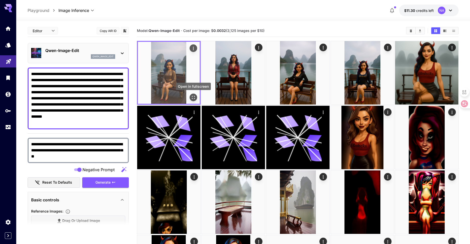
click at [194, 96] on icon "Open in fullscreen" at bounding box center [193, 97] width 5 height 5
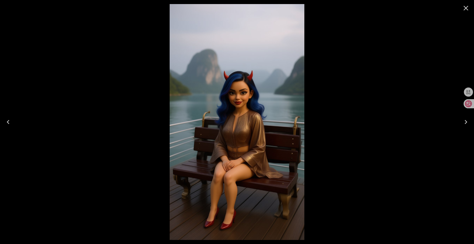
click at [466, 8] on icon "Close" at bounding box center [465, 8] width 5 height 5
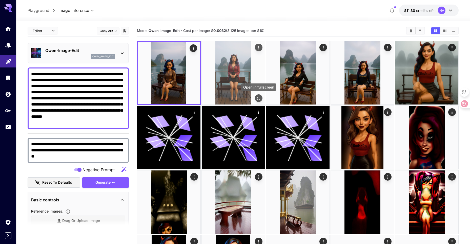
click at [259, 97] on icon "Open in fullscreen" at bounding box center [258, 97] width 5 height 5
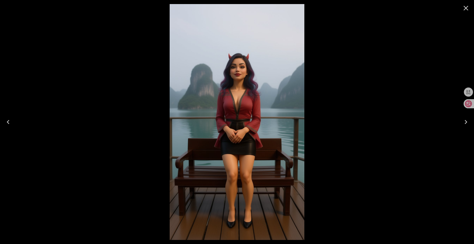
click at [467, 8] on icon "Close" at bounding box center [465, 8] width 5 height 5
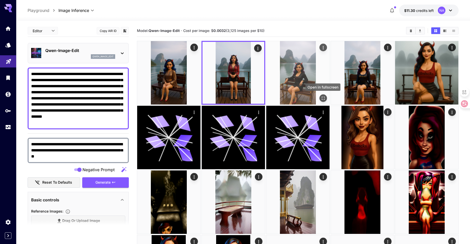
click at [322, 98] on icon "Open in fullscreen" at bounding box center [322, 97] width 5 height 5
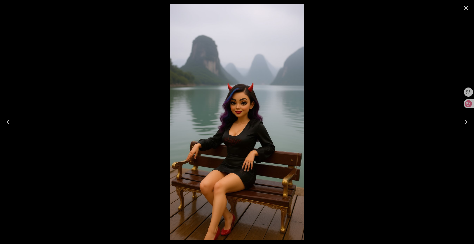
click at [469, 7] on icon "Close" at bounding box center [466, 8] width 8 height 8
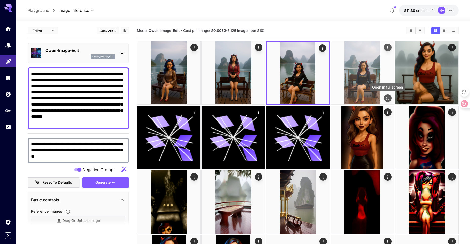
click at [386, 99] on icon "Open in fullscreen" at bounding box center [387, 97] width 5 height 5
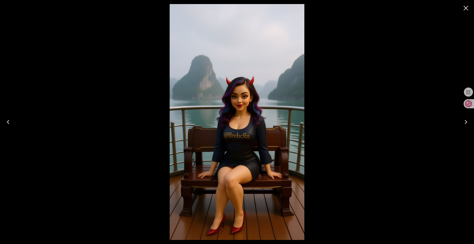
click at [467, 8] on icon "Close" at bounding box center [466, 8] width 8 height 8
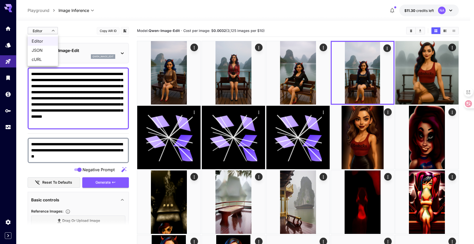
click at [46, 49] on span "JSON" at bounding box center [43, 50] width 22 height 6
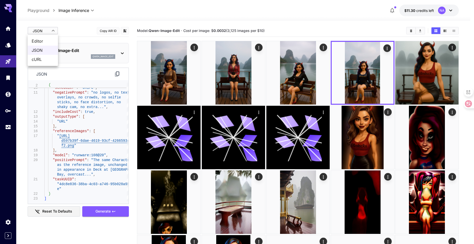
click at [44, 42] on span "Editor" at bounding box center [43, 41] width 22 height 6
type input "****"
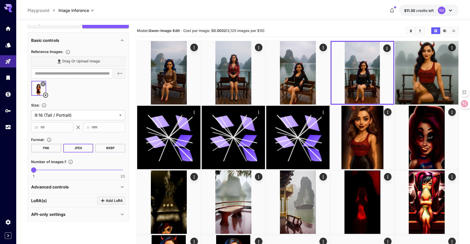
scroll to position [161, 0]
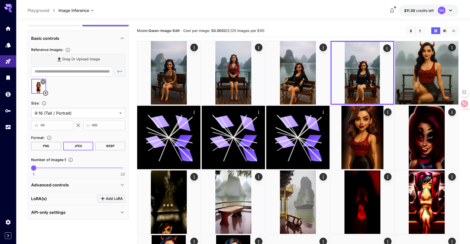
click at [89, 187] on div "Advanced controls" at bounding box center [75, 184] width 88 height 6
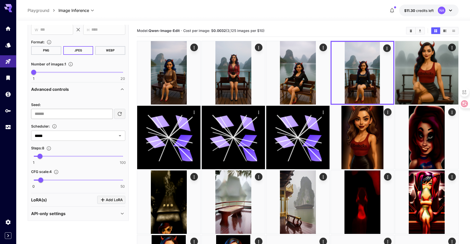
scroll to position [258, 0]
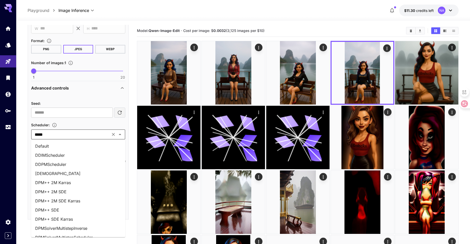
click at [79, 133] on input "*****" at bounding box center [71, 134] width 76 height 7
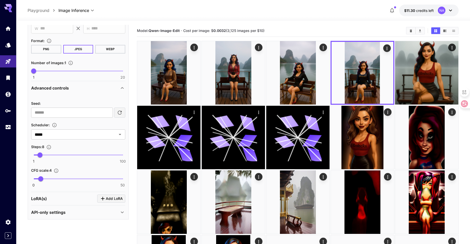
click at [77, 126] on div "Scheduler :" at bounding box center [78, 125] width 94 height 6
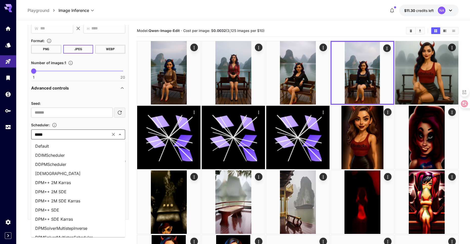
click at [79, 134] on input "*****" at bounding box center [71, 134] width 76 height 7
click at [76, 145] on li "Default" at bounding box center [78, 145] width 94 height 9
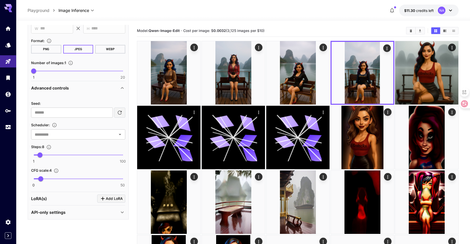
type input "*******"
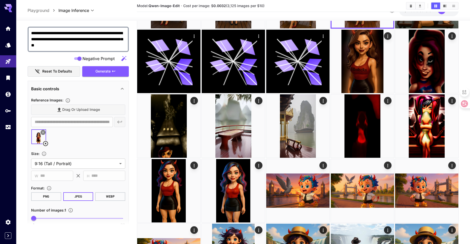
scroll to position [106, 0]
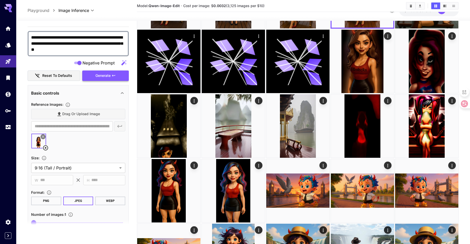
click at [106, 74] on span "Generate" at bounding box center [102, 75] width 15 height 6
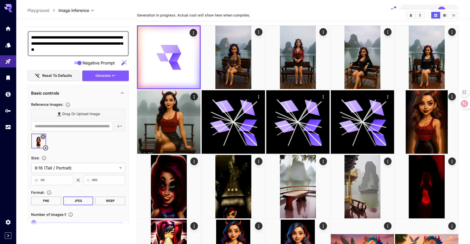
scroll to position [0, 0]
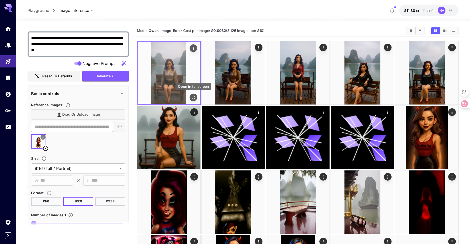
click at [193, 97] on icon "Open in fullscreen" at bounding box center [193, 97] width 5 height 5
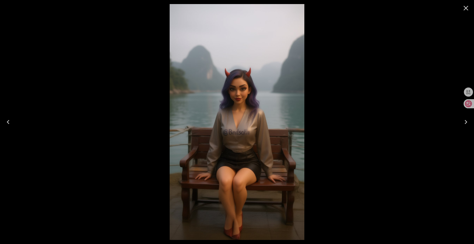
click at [464, 11] on icon "Close" at bounding box center [466, 8] width 8 height 8
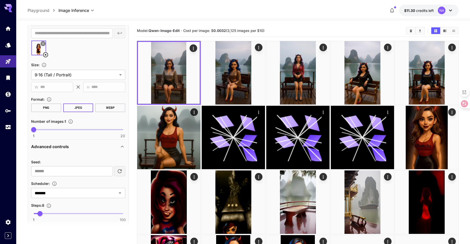
scroll to position [258, 0]
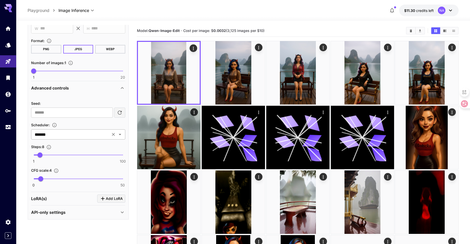
click at [122, 134] on icon "Open" at bounding box center [120, 134] width 6 height 6
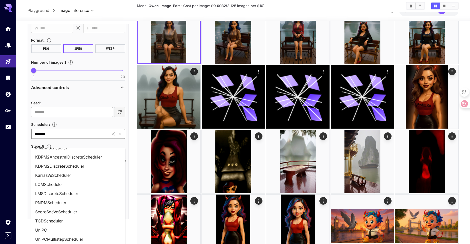
scroll to position [51, 0]
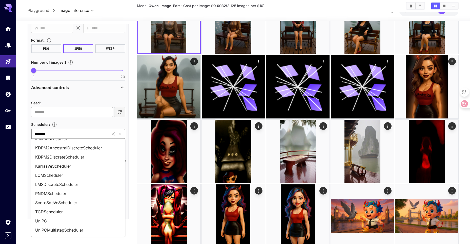
click at [84, 232] on li "UniPCMultistepScheduler" at bounding box center [78, 229] width 94 height 9
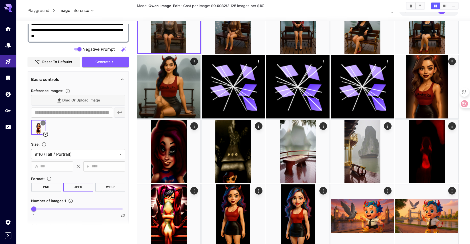
scroll to position [106, 0]
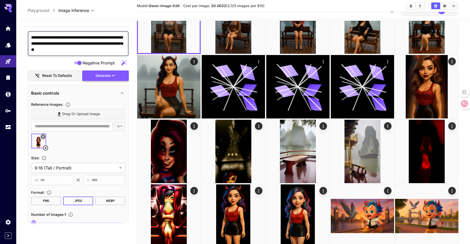
click at [109, 76] on span "Generate" at bounding box center [102, 75] width 15 height 6
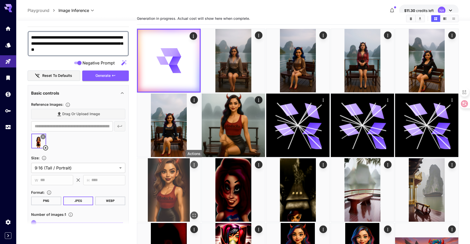
scroll to position [0, 0]
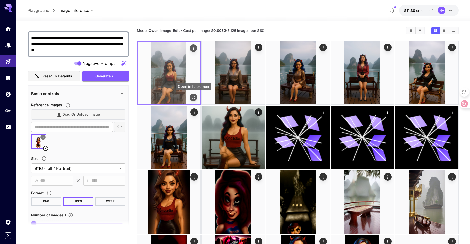
click at [192, 97] on icon "Open in fullscreen" at bounding box center [193, 97] width 5 height 5
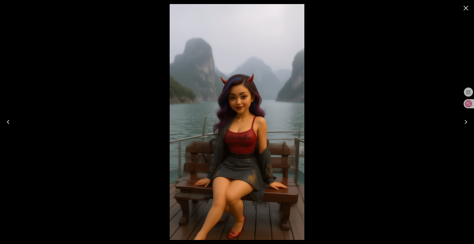
click at [465, 7] on icon "Close" at bounding box center [465, 8] width 5 height 5
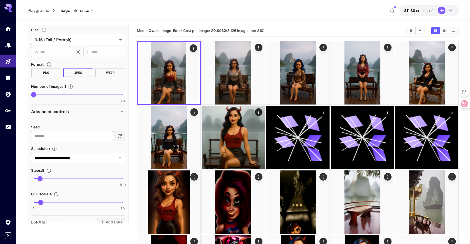
scroll to position [258, 0]
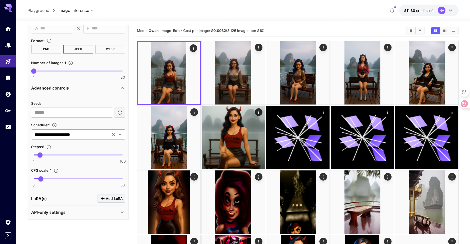
click at [120, 136] on icon "Open" at bounding box center [120, 134] width 6 height 6
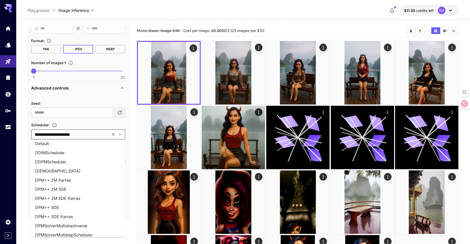
scroll to position [1, 0]
click at [85, 198] on li "DPM++ 2M SDE Karras" at bounding box center [78, 199] width 94 height 9
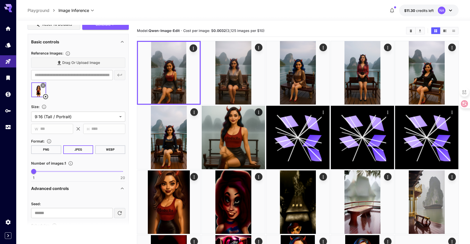
scroll to position [157, 0]
click at [104, 29] on button "Generate" at bounding box center [105, 25] width 47 height 10
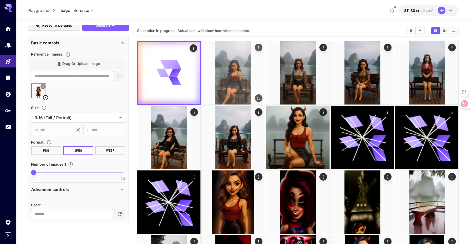
click at [233, 76] on img at bounding box center [233, 72] width 63 height 63
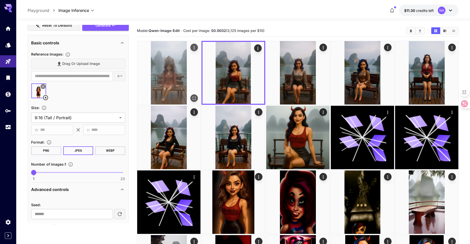
click at [182, 81] on img at bounding box center [168, 72] width 63 height 63
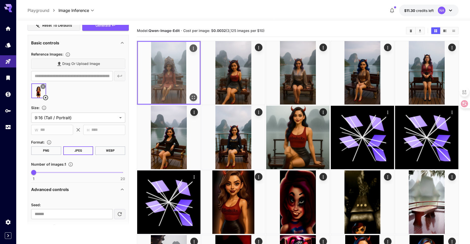
click at [195, 97] on icon "Open in fullscreen" at bounding box center [193, 97] width 5 height 5
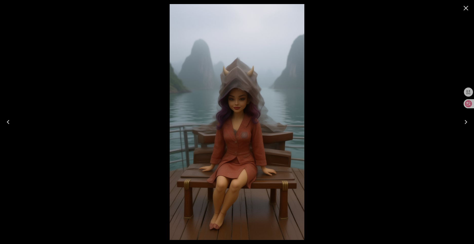
click at [466, 8] on icon "Close" at bounding box center [466, 8] width 8 height 8
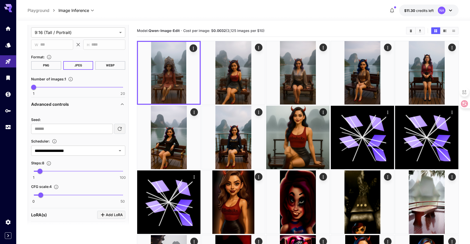
scroll to position [258, 0]
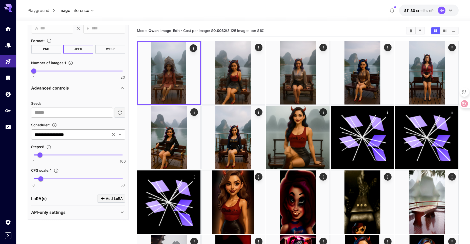
click at [114, 137] on button "Clear" at bounding box center [113, 134] width 7 height 7
click at [120, 136] on icon "Open" at bounding box center [120, 134] width 6 height 6
click at [82, 126] on div "Scheduler :" at bounding box center [78, 125] width 94 height 6
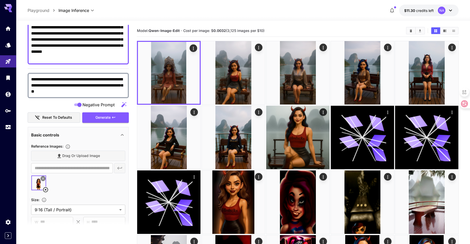
scroll to position [0, 0]
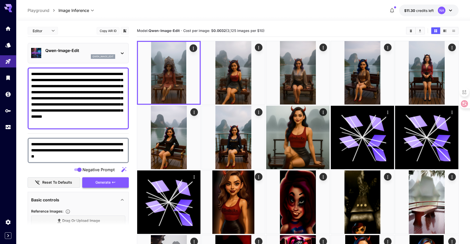
click at [109, 182] on span "Generate" at bounding box center [102, 182] width 15 height 6
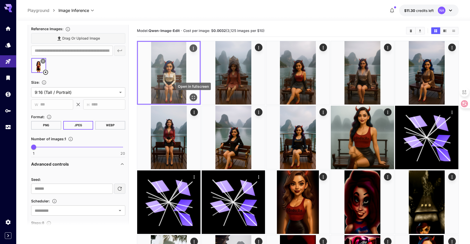
click at [193, 96] on icon "Open in fullscreen" at bounding box center [193, 97] width 5 height 5
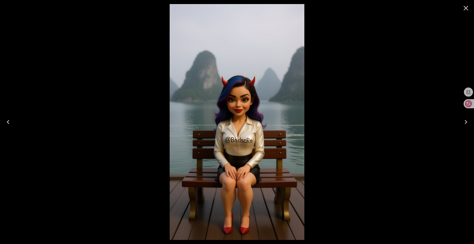
click at [464, 10] on icon "Close" at bounding box center [465, 8] width 5 height 5
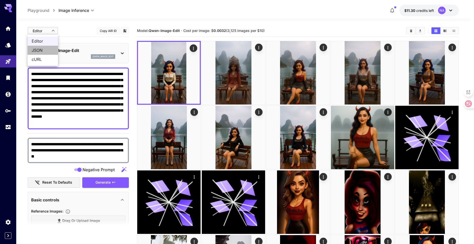
click at [46, 50] on span "JSON" at bounding box center [43, 50] width 22 height 6
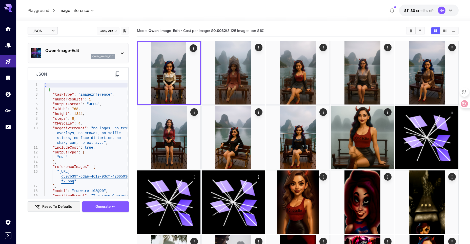
click at [124, 52] on icon at bounding box center [122, 53] width 6 height 6
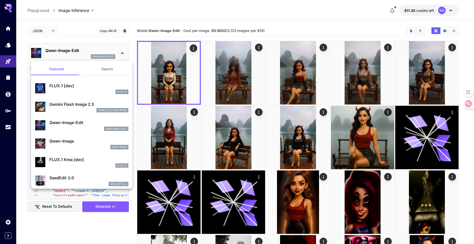
click at [124, 52] on div at bounding box center [237, 122] width 474 height 244
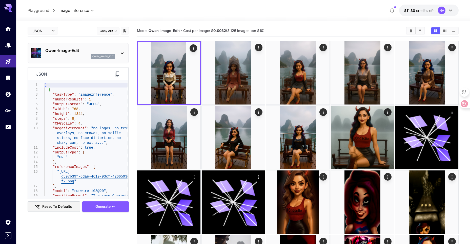
click at [122, 38] on div "JSON **** ​ Copy AIR ID" at bounding box center [78, 32] width 101 height 14
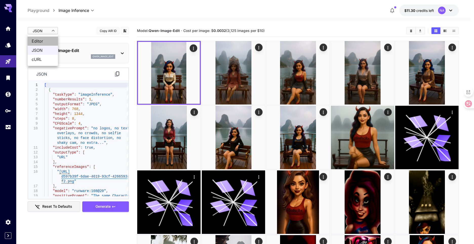
click at [47, 42] on span "Editor" at bounding box center [43, 41] width 22 height 6
type input "****"
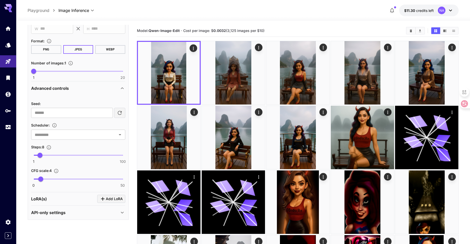
scroll to position [258, 0]
click at [55, 179] on span "0 50 4" at bounding box center [78, 179] width 89 height 8
type input "****"
drag, startPoint x: 55, startPoint y: 179, endPoint x: 69, endPoint y: 180, distance: 13.7
click at [69, 180] on span "19.9" at bounding box center [69, 178] width 5 height 5
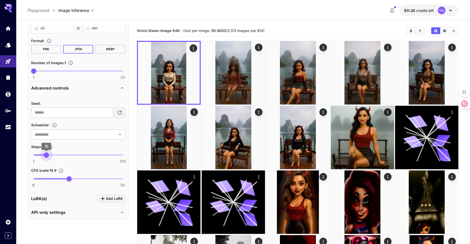
drag, startPoint x: 38, startPoint y: 155, endPoint x: 46, endPoint y: 155, distance: 7.9
click at [46, 155] on span "15" at bounding box center [46, 154] width 5 height 5
type input "**"
click at [47, 154] on span "16" at bounding box center [47, 154] width 5 height 5
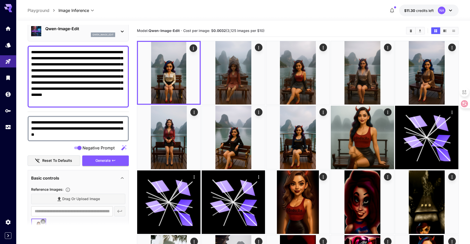
scroll to position [0, 0]
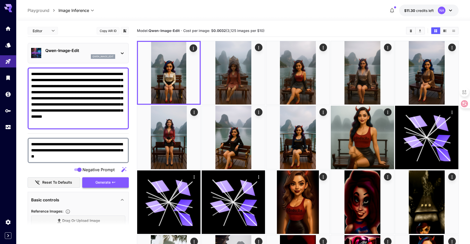
click at [108, 181] on span "Generate" at bounding box center [102, 182] width 15 height 6
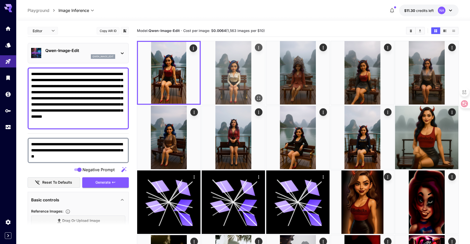
click at [229, 73] on img at bounding box center [233, 72] width 63 height 63
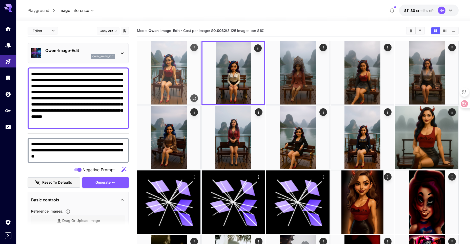
click at [177, 78] on img at bounding box center [168, 72] width 63 height 63
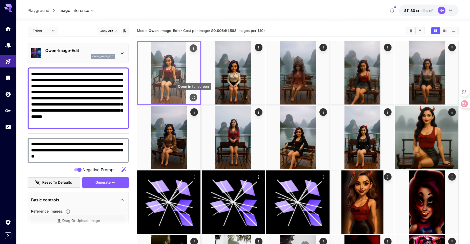
click at [193, 96] on icon "Open in fullscreen" at bounding box center [193, 97] width 3 height 3
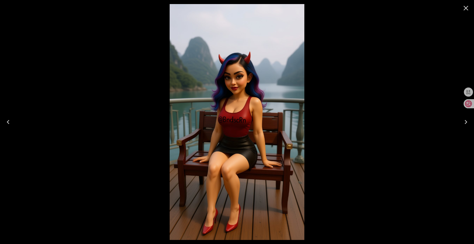
click at [464, 9] on icon "Close" at bounding box center [466, 8] width 8 height 8
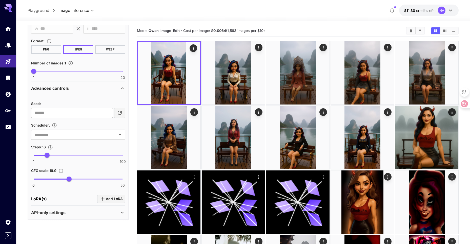
scroll to position [258, 0]
type input "**"
drag, startPoint x: 70, startPoint y: 179, endPoint x: 73, endPoint y: 179, distance: 3.3
click at [73, 179] on span "22" at bounding box center [72, 178] width 5 height 5
click at [49, 155] on span "18" at bounding box center [48, 154] width 5 height 5
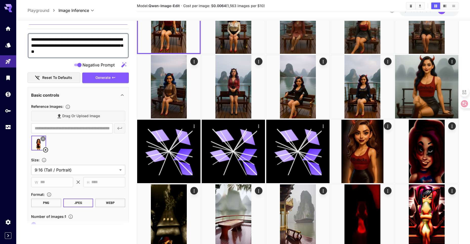
scroll to position [81, 0]
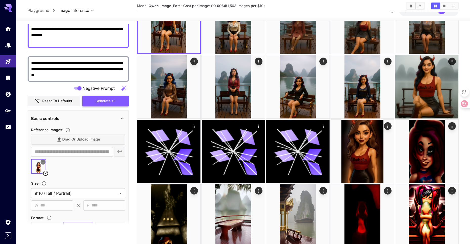
click at [98, 100] on span "Generate" at bounding box center [102, 101] width 15 height 6
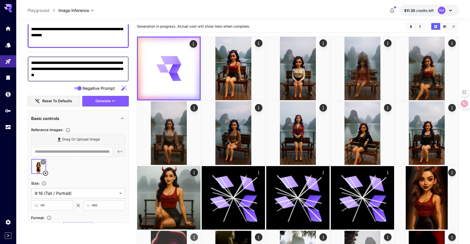
scroll to position [0, 0]
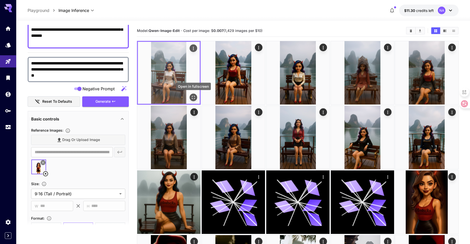
click at [195, 96] on icon "Open in fullscreen" at bounding box center [193, 97] width 3 height 3
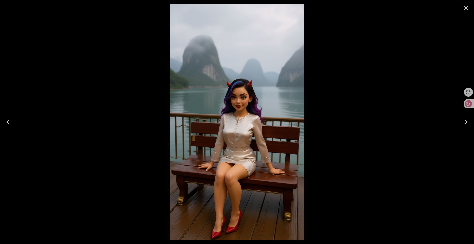
click at [468, 8] on icon "Close" at bounding box center [466, 8] width 8 height 8
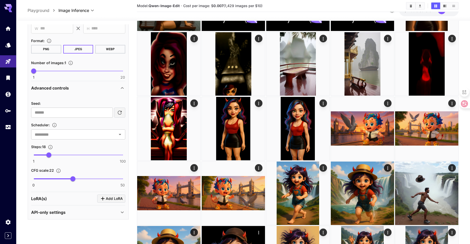
scroll to position [258, 0]
type input "**"
drag, startPoint x: 50, startPoint y: 154, endPoint x: 46, endPoint y: 154, distance: 4.3
click at [46, 154] on span "15" at bounding box center [46, 154] width 5 height 5
type input "****"
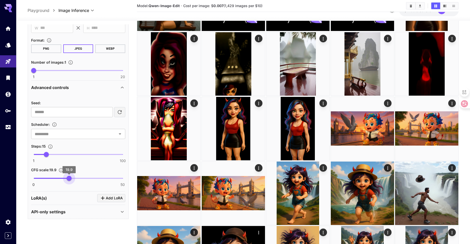
drag, startPoint x: 73, startPoint y: 178, endPoint x: 69, endPoint y: 178, distance: 3.5
click at [69, 178] on span "19.9" at bounding box center [69, 177] width 5 height 5
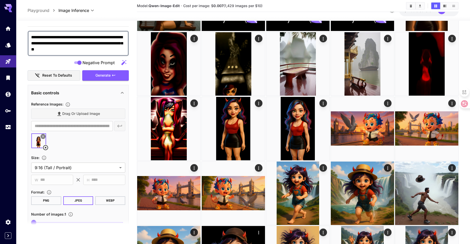
scroll to position [106, 0]
click at [114, 76] on icon "button" at bounding box center [114, 75] width 4 height 4
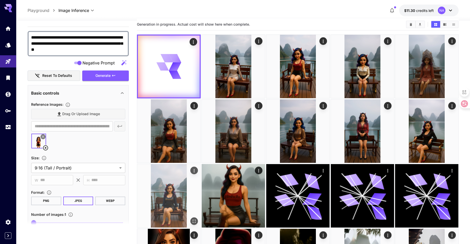
scroll to position [0, 0]
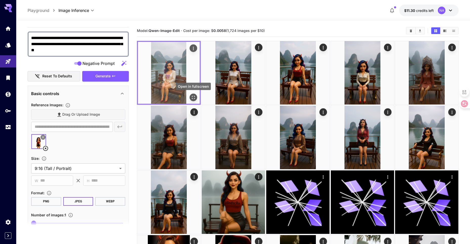
click at [194, 97] on icon "Open in fullscreen" at bounding box center [193, 97] width 5 height 5
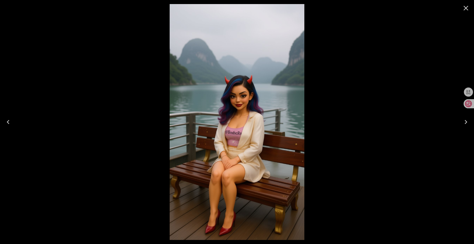
click at [465, 10] on icon "Close" at bounding box center [465, 8] width 5 height 5
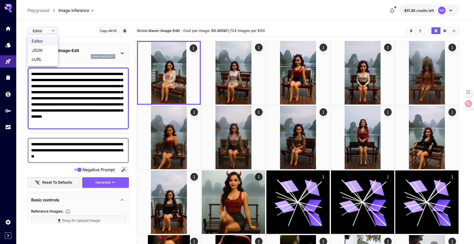
click at [42, 50] on span "JSON" at bounding box center [43, 50] width 22 height 6
type input "****"
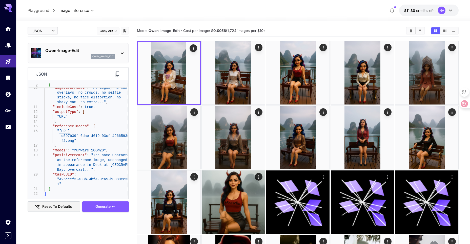
click at [114, 73] on icon at bounding box center [117, 74] width 6 height 6
click at [6, 126] on icon "Usage" at bounding box center [9, 125] width 6 height 6
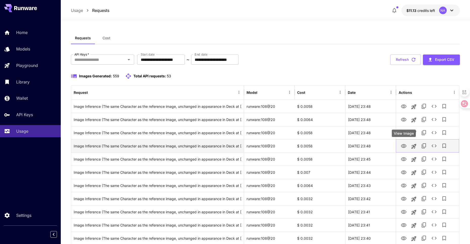
click at [405, 148] on icon "View Image" at bounding box center [404, 146] width 6 height 6
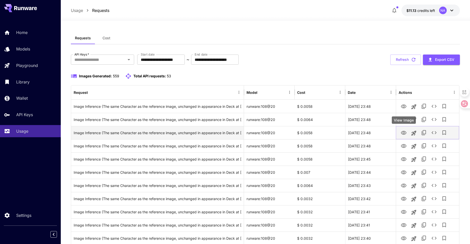
click at [403, 132] on icon "View Image" at bounding box center [404, 133] width 6 height 4
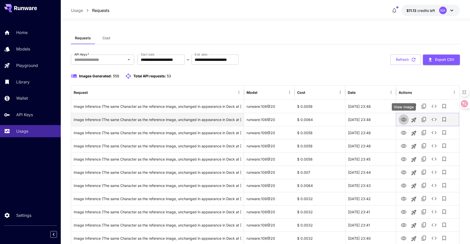
click at [403, 120] on icon "View Image" at bounding box center [404, 119] width 6 height 4
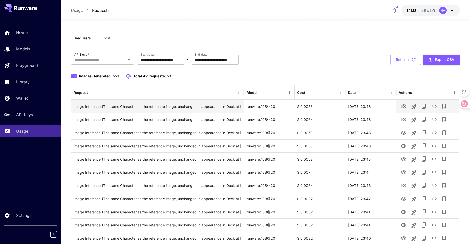
click at [404, 107] on icon "View Image" at bounding box center [404, 106] width 6 height 6
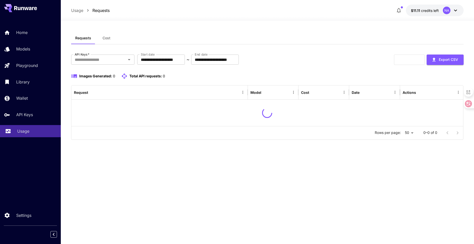
click at [29, 132] on p "Usage" at bounding box center [23, 131] width 12 height 6
click at [23, 34] on p "Home" at bounding box center [22, 32] width 11 height 6
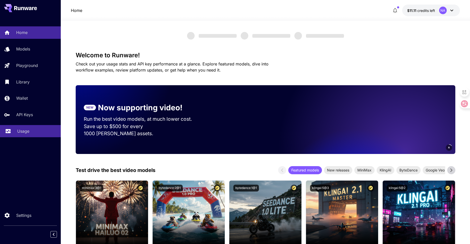
click at [29, 130] on p "Usage" at bounding box center [23, 131] width 12 height 6
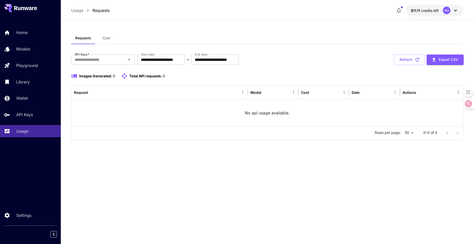
click at [445, 11] on div "NA" at bounding box center [447, 11] width 8 height 8
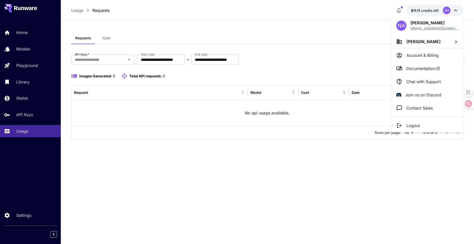
click at [410, 122] on li "Logout" at bounding box center [428, 125] width 72 height 13
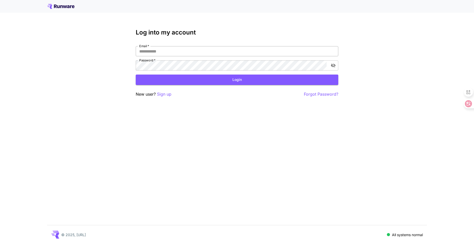
click at [184, 49] on input "Email   *" at bounding box center [237, 51] width 203 height 10
type input "**********"
click button "Login" at bounding box center [237, 79] width 203 height 10
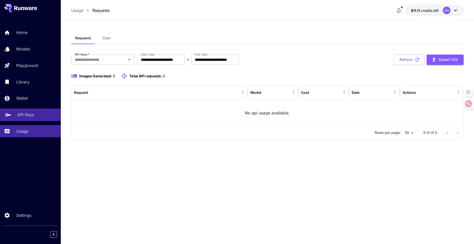
click at [32, 116] on p "API Keys" at bounding box center [25, 114] width 17 height 6
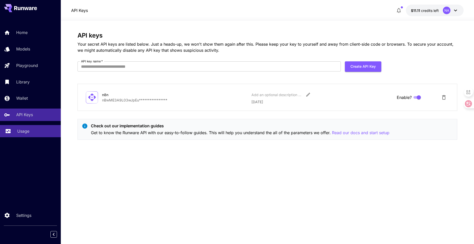
click at [32, 129] on div "Usage" at bounding box center [36, 131] width 39 height 6
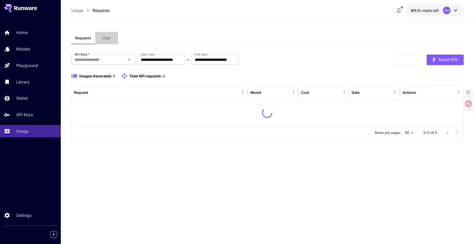
click at [109, 40] on span "Cost" at bounding box center [107, 38] width 8 height 5
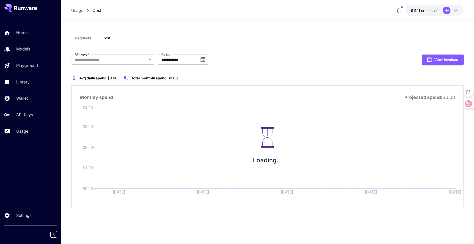
click at [88, 38] on span "Requests" at bounding box center [83, 38] width 16 height 5
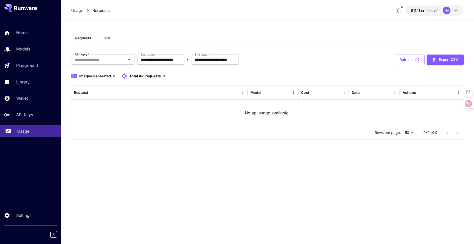
click at [37, 132] on div "Usage" at bounding box center [36, 131] width 39 height 6
click at [22, 36] on link "Home" at bounding box center [30, 32] width 61 height 12
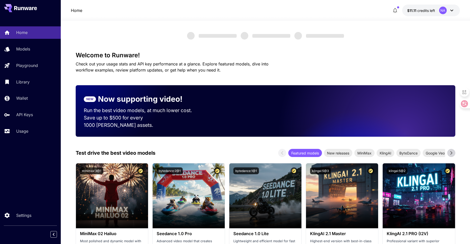
click at [428, 13] on button "$11.11 credits left NA" at bounding box center [431, 11] width 58 height 12
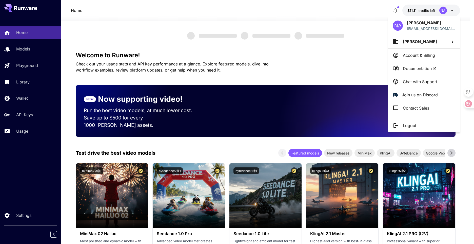
click at [394, 9] on div at bounding box center [237, 122] width 474 height 244
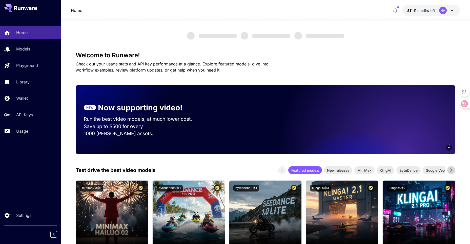
click at [396, 10] on icon "button" at bounding box center [395, 10] width 6 height 6
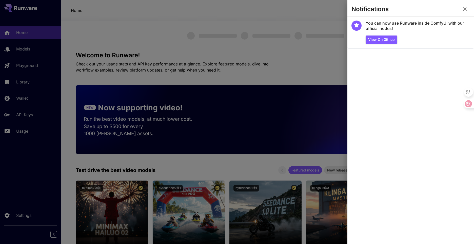
click at [467, 10] on icon "button" at bounding box center [465, 9] width 6 height 6
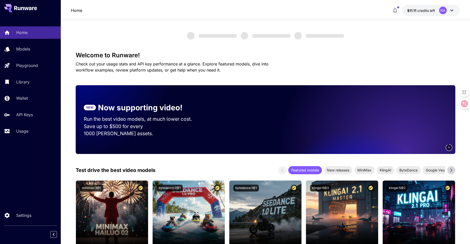
click at [437, 11] on button "$11.11 credits left NA" at bounding box center [431, 11] width 58 height 12
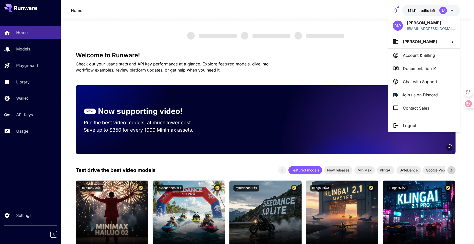
click at [322, 12] on div at bounding box center [237, 122] width 474 height 244
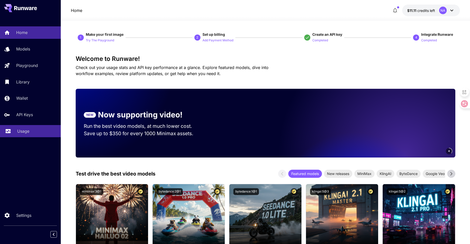
click at [29, 131] on p "Usage" at bounding box center [23, 131] width 12 height 6
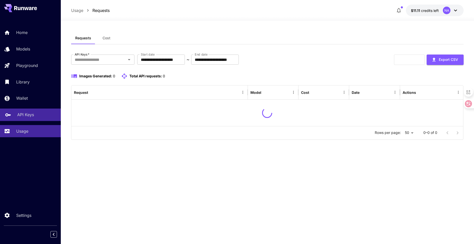
click at [23, 119] on link "API Keys" at bounding box center [30, 114] width 61 height 12
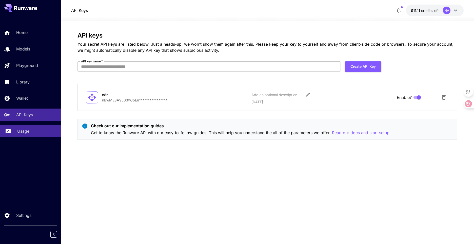
click at [26, 132] on p "Usage" at bounding box center [23, 131] width 12 height 6
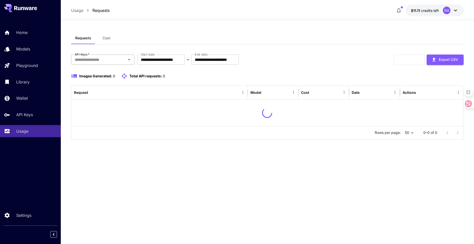
click at [97, 59] on input "API Keys   *" at bounding box center [99, 59] width 52 height 7
click at [98, 89] on li "n8n" at bounding box center [102, 85] width 63 height 13
click at [289, 58] on div "**********" at bounding box center [267, 59] width 392 height 10
click at [27, 216] on p "Settings" at bounding box center [24, 215] width 15 height 6
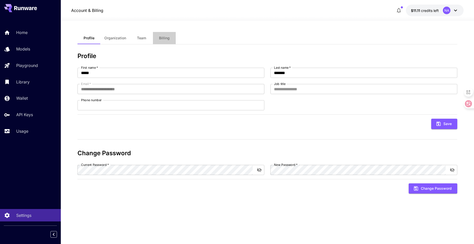
click at [162, 36] on span "Billing" at bounding box center [164, 38] width 11 height 5
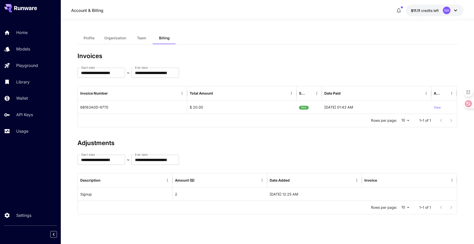
click at [140, 38] on span "Team" at bounding box center [141, 38] width 9 height 5
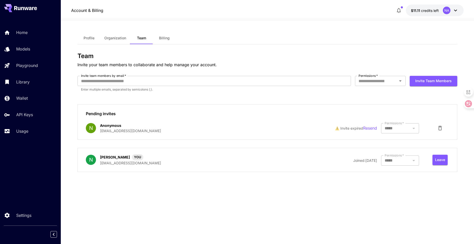
click at [121, 39] on span "Organization" at bounding box center [115, 38] width 22 height 5
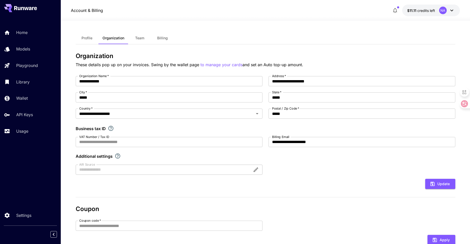
click at [90, 39] on span "Profile" at bounding box center [87, 38] width 11 height 5
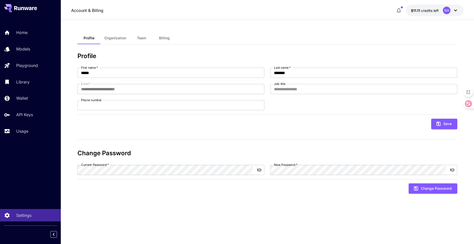
click at [20, 26] on div "Home Models Playground Library Wallet API Keys Usage" at bounding box center [30, 81] width 61 height 131
click at [19, 33] on p "Home" at bounding box center [22, 32] width 11 height 6
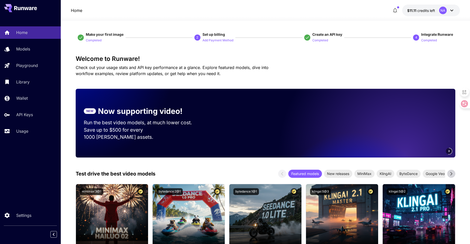
click at [393, 12] on icon "button" at bounding box center [395, 10] width 6 height 6
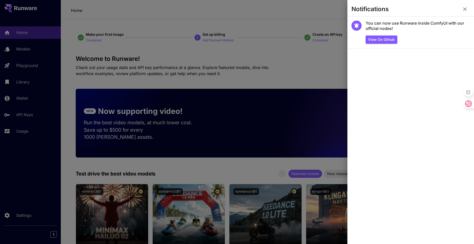
click at [469, 9] on button "button" at bounding box center [465, 9] width 10 height 10
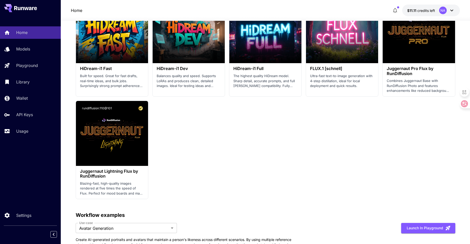
scroll to position [998, 0]
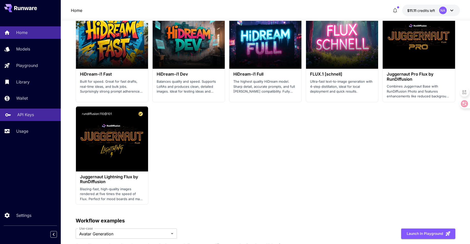
click at [26, 112] on p "API Keys" at bounding box center [25, 114] width 17 height 6
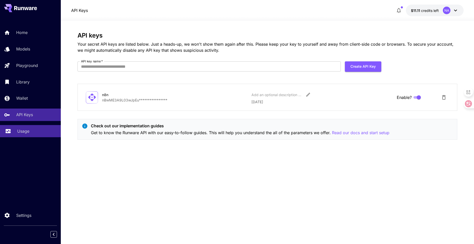
click at [31, 133] on div "Usage" at bounding box center [36, 131] width 39 height 6
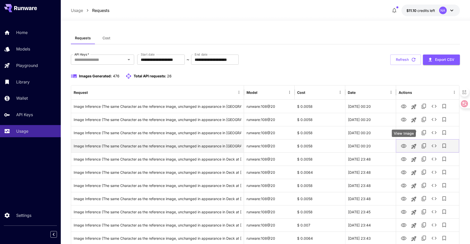
click at [404, 146] on icon "View Image" at bounding box center [404, 146] width 6 height 6
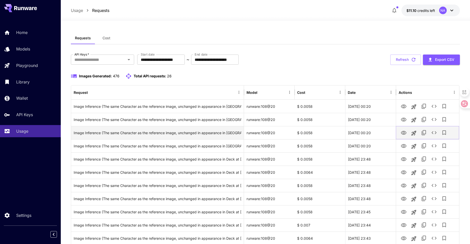
click at [402, 132] on icon "View Image" at bounding box center [404, 133] width 6 height 6
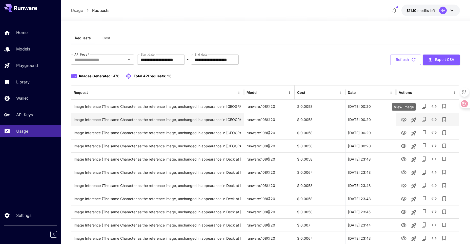
click at [404, 120] on icon "View Image" at bounding box center [404, 119] width 6 height 4
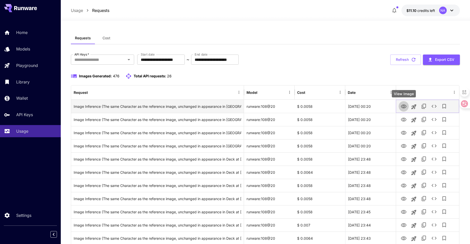
click at [404, 107] on icon "View Image" at bounding box center [404, 106] width 6 height 4
